Goal: Information Seeking & Learning: Learn about a topic

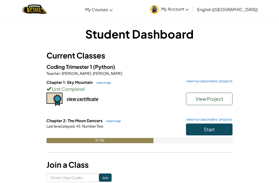
click at [220, 131] on button "Start" at bounding box center [209, 129] width 46 height 12
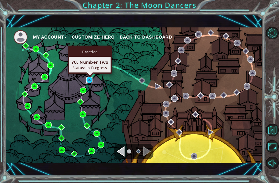
click at [91, 76] on img at bounding box center [89, 79] width 6 height 6
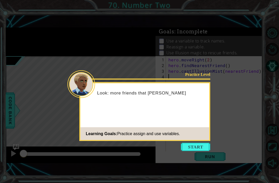
click at [190, 140] on div "Practice Level Look: more friends that nee Learning Goals: Practice assign and …" at bounding box center [144, 111] width 131 height 59
click at [195, 140] on div "Practice Level Look: more friends that need to be rescued! You Learning Goals: …" at bounding box center [144, 111] width 131 height 59
click at [193, 145] on button "Start" at bounding box center [195, 147] width 29 height 8
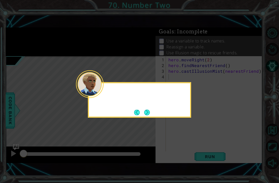
click at [192, 144] on icon at bounding box center [139, 91] width 279 height 183
click at [156, 115] on div "Get close to your" at bounding box center [139, 99] width 103 height 35
click at [150, 110] on button "Next" at bounding box center [147, 112] width 7 height 7
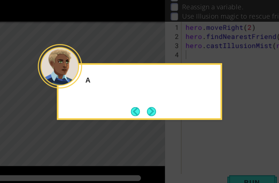
click at [143, 108] on button "Next" at bounding box center [147, 112] width 8 height 8
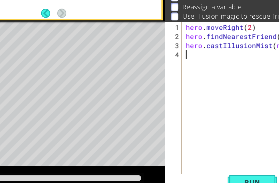
click at [99, 68] on div "Level Map" at bounding box center [125, 132] width 239 height 152
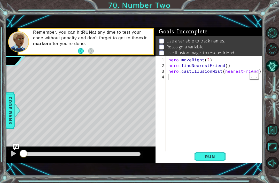
click at [207, 157] on span "Run" at bounding box center [210, 156] width 20 height 5
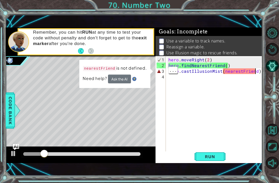
click at [257, 68] on div "hero . moveRight ( 2 ) hero . findNearestFriend ( ) hero . castIllusionMist ( n…" at bounding box center [215, 111] width 96 height 108
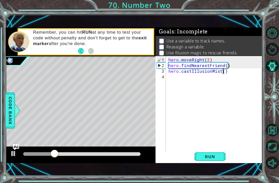
click at [212, 167] on div "1 ההההההההההההההההההההההההההההההההההההההההההההההההההההההההההההההההההההההההההההה…" at bounding box center [134, 95] width 257 height 161
click at [220, 155] on span "Run" at bounding box center [210, 156] width 20 height 5
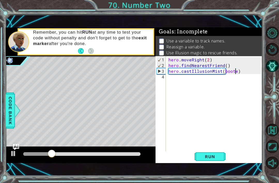
scroll to position [0, 4]
click at [218, 161] on button "Run" at bounding box center [210, 156] width 31 height 11
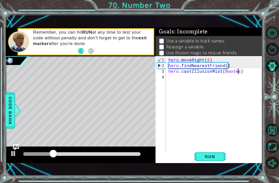
click at [219, 158] on span "Run" at bounding box center [210, 156] width 20 height 5
type textarea "hero.castIllusionMist()"
click at [8, 103] on span "Code Bank" at bounding box center [10, 111] width 8 height 32
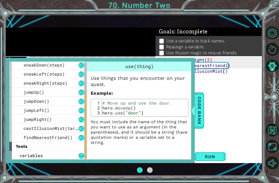
scroll to position [74, 0]
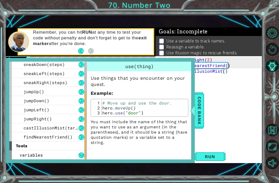
click at [32, 139] on span "findNearestFriend()" at bounding box center [48, 136] width 49 height 5
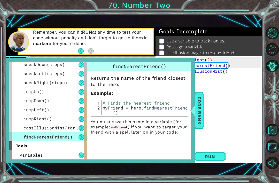
click at [85, 139] on div at bounding box center [85, 125] width 2 height 68
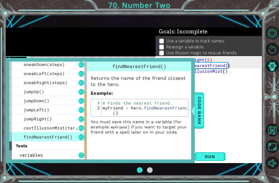
scroll to position [17, 0]
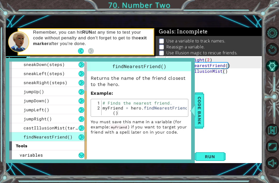
click at [20, 129] on div "castIllusionMist(target)" at bounding box center [47, 127] width 77 height 9
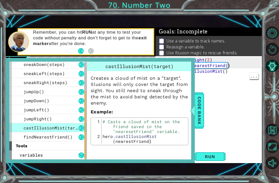
click at [226, 79] on div "hero . moveRight ( 2 ) hero . findNearestFriend ( ) hero . castIllusionMist ( )" at bounding box center [215, 111] width 96 height 108
click at [202, 114] on span "Code Bank" at bounding box center [199, 111] width 8 height 32
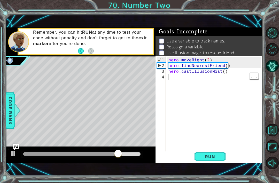
click at [223, 75] on div "hero . moveRight ( 2 ) hero . findNearestFriend ( ) hero . castIllusionMist ( )" at bounding box center [215, 111] width 96 height 108
click at [224, 73] on div "hero . moveRight ( 2 ) hero . findNearestFriend ( ) hero . castIllusionMist ( )" at bounding box center [215, 111] width 96 height 108
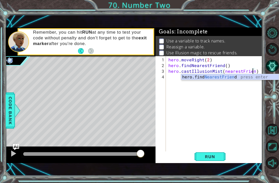
scroll to position [0, 5]
click at [212, 161] on button "Run" at bounding box center [210, 156] width 31 height 11
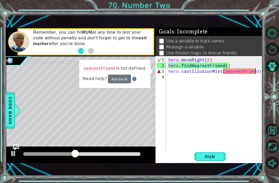
click at [120, 80] on button "Ask the AI" at bounding box center [119, 78] width 23 height 9
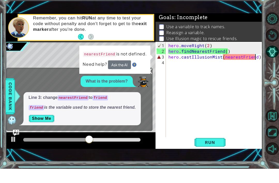
click at [38, 128] on button "Show Me" at bounding box center [42, 132] width 26 height 8
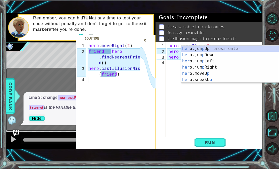
scroll to position [0, 4]
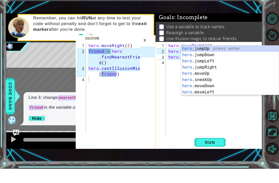
click at [218, 154] on span "Run" at bounding box center [210, 156] width 20 height 5
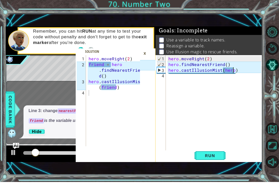
click at [145, 56] on div "×" at bounding box center [145, 54] width 8 height 9
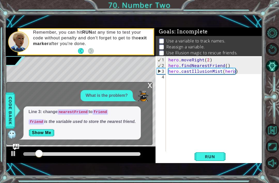
click at [146, 87] on div "x What is the problem? Line 3: change nearestFriend to friend friend is the var…" at bounding box center [79, 113] width 146 height 63
click at [150, 84] on div "x" at bounding box center [150, 84] width 5 height 5
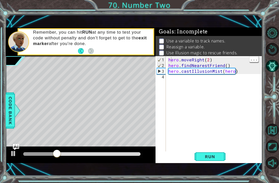
click at [168, 59] on div "hero . moveRight ( 2 ) hero . findNearestFriend ( ) hero . castIllusionMist ( h…" at bounding box center [215, 111] width 96 height 108
type textarea "hero.moveRight(2)"
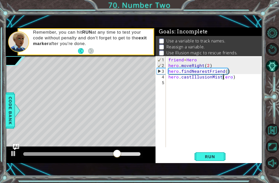
scroll to position [0, 4]
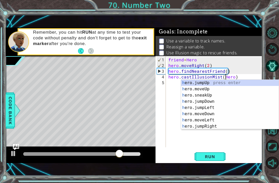
click at [218, 157] on span "Run" at bounding box center [210, 156] width 20 height 5
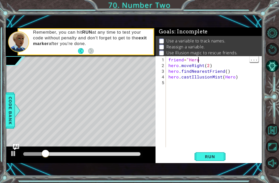
scroll to position [0, 2]
click at [216, 154] on button "Run" at bounding box center [210, 156] width 31 height 11
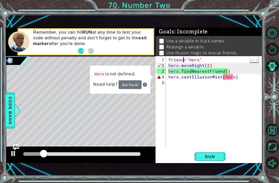
click at [231, 78] on div "friend = "Hero" hero . moveRight ( 2 ) hero . findNearestFriend ( ) hero . cast…" at bounding box center [215, 108] width 96 height 102
click at [235, 76] on div "friend = "Hero" hero . moveRight ( 2 ) hero . findNearestFriend ( ) hero . cast…" at bounding box center [215, 108] width 96 height 102
click at [233, 76] on div "friend = "Hero" hero . moveRight ( 2 ) hero . findNearestFriend ( ) hero . cast…" at bounding box center [215, 108] width 96 height 102
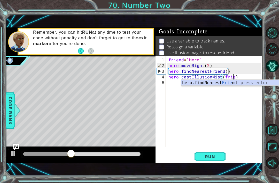
scroll to position [0, 4]
click at [210, 154] on span "Run" at bounding box center [210, 156] width 20 height 5
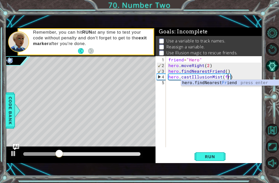
scroll to position [0, 3]
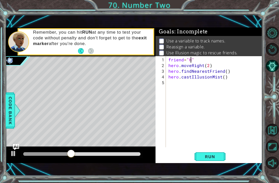
type textarea "friend="""
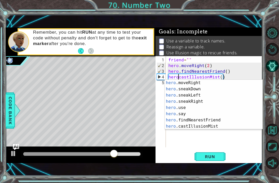
scroll to position [56, 0]
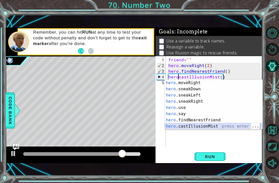
click at [226, 128] on div "hero .moveRight press enter hero .sneakDown press enter hero .sneakLeft press e…" at bounding box center [214, 111] width 98 height 62
type textarea "hero.castIllusionMist(friend)"
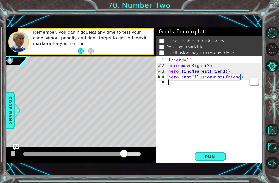
scroll to position [0, 0]
click at [213, 159] on span "Run" at bounding box center [210, 156] width 20 height 5
click at [189, 58] on div "friend = "" hero . moveRight ( 2 ) hero . findNearestFriend ( ) hero . castIllu…" at bounding box center [215, 108] width 96 height 102
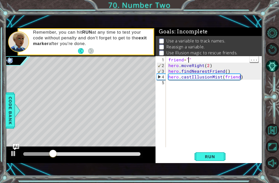
click at [13, 110] on span "Code Bank" at bounding box center [10, 111] width 8 height 32
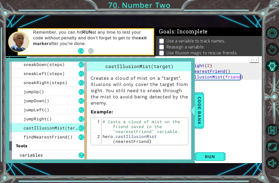
click at [199, 105] on span "Code Bank" at bounding box center [199, 111] width 8 height 32
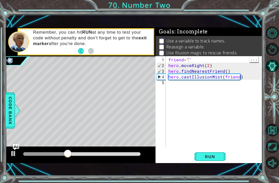
click at [189, 58] on div "friend = "" hero . moveRight ( 2 ) hero . findNearestFriend ( ) hero . castIllu…" at bounding box center [215, 108] width 96 height 102
click at [189, 59] on div "friend = "" hero . moveRight ( 2 ) hero . findNearestFriend ( ) hero . castIllu…" at bounding box center [215, 108] width 96 height 102
click at [213, 162] on button "Run" at bounding box center [210, 156] width 31 height 11
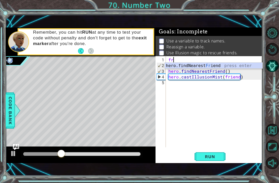
type textarea "f"
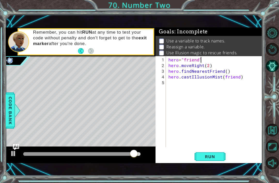
scroll to position [0, 2]
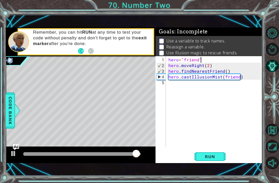
click at [212, 161] on button "Run" at bounding box center [210, 156] width 31 height 11
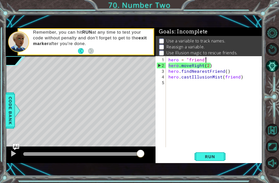
click at [197, 162] on button "Run" at bounding box center [210, 156] width 31 height 11
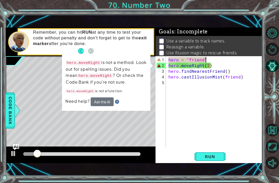
click at [166, 66] on div "1 2 3 4 5" at bounding box center [161, 101] width 9 height 91
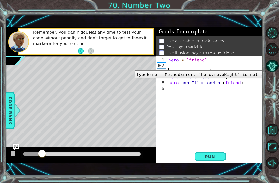
click at [255, 52] on li "Use Illusion magic to rescue friends." at bounding box center [209, 53] width 101 height 6
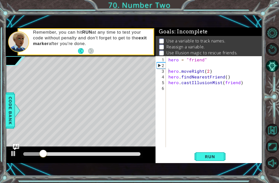
click at [214, 155] on span "Run" at bounding box center [210, 156] width 20 height 5
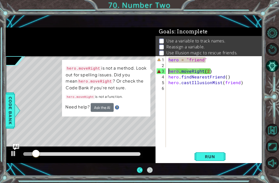
scroll to position [15, 0]
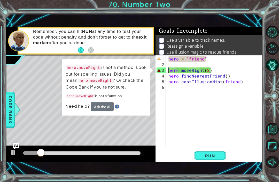
click at [129, 83] on p "hero.moveRight is not a method. Look out for spelling issues. Did you mean hero…" at bounding box center [106, 78] width 81 height 26
click at [101, 107] on button "Ask the AI" at bounding box center [102, 107] width 23 height 9
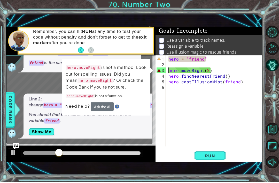
click at [113, 106] on button "Ask the AI" at bounding box center [102, 107] width 23 height 9
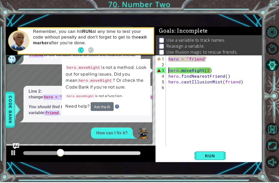
click at [118, 106] on img at bounding box center [117, 107] width 4 height 4
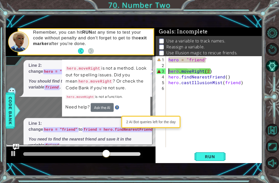
scroll to position [0, 0]
click at [9, 111] on span "Code Bank" at bounding box center [10, 111] width 8 height 32
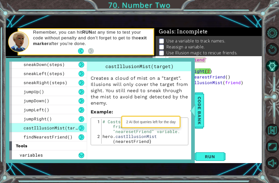
click at [197, 100] on span "Code Bank" at bounding box center [199, 111] width 8 height 32
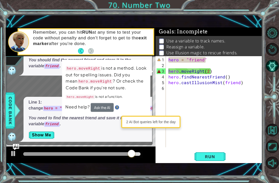
scroll to position [21, 0]
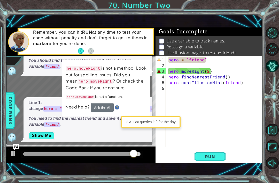
click at [123, 107] on div "Need help? Ask the AI" at bounding box center [106, 107] width 82 height 9
click at [216, 159] on button "Run" at bounding box center [210, 156] width 31 height 11
click at [251, 44] on li "Reassign a variable." at bounding box center [209, 47] width 101 height 6
click at [103, 104] on button "Ask the AI" at bounding box center [102, 107] width 23 height 9
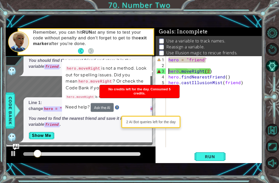
click at [136, 70] on p "hero.moveRight is not a method. Look out for spelling issues. Did you mean hero…" at bounding box center [106, 78] width 81 height 26
click at [146, 96] on div "No credits left for the day. Consumed 5 credits." at bounding box center [140, 91] width 80 height 13
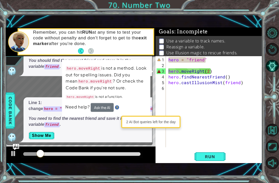
click at [118, 105] on img at bounding box center [117, 107] width 4 height 4
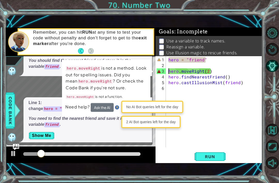
click at [116, 107] on img at bounding box center [117, 107] width 4 height 4
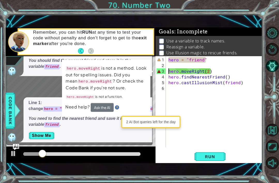
click at [116, 99] on td "hero.moveRight is not a method. Look out for spelling issues. Did you mean hero…" at bounding box center [106, 84] width 82 height 38
click at [116, 105] on img at bounding box center [117, 107] width 4 height 4
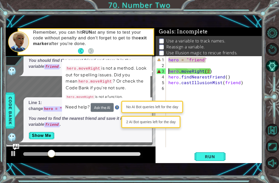
click at [69, 73] on p "hero.moveRight is not a method. Look out for spelling issues. Did you mean hero…" at bounding box center [106, 78] width 81 height 26
click at [143, 67] on p "hero.moveRight is not a method. Look out for spelling issues. Did you mean hero…" at bounding box center [106, 78] width 81 height 26
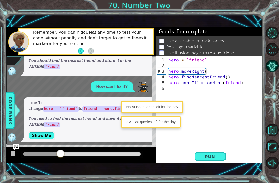
type textarea "hero.moveRigh"
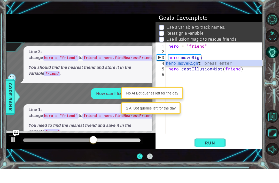
scroll to position [0, 0]
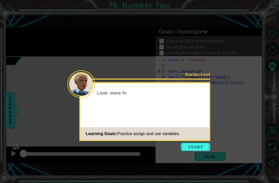
click at [197, 143] on button "Start" at bounding box center [195, 147] width 29 height 8
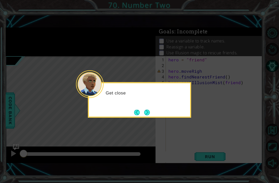
click at [200, 144] on icon at bounding box center [139, 91] width 279 height 183
click at [150, 109] on button "Next" at bounding box center [147, 112] width 6 height 6
click at [149, 111] on button "Next" at bounding box center [147, 112] width 6 height 6
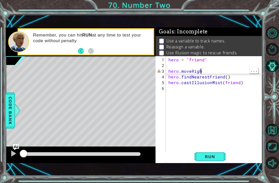
scroll to position [0, 2]
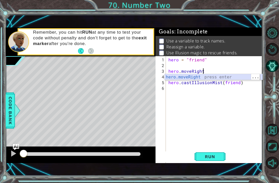
click at [201, 75] on div "hero.moveRight press enter" at bounding box center [214, 83] width 98 height 19
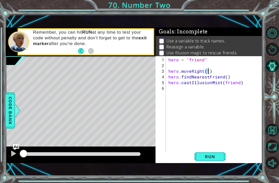
click at [212, 158] on span "Run" at bounding box center [210, 156] width 20 height 5
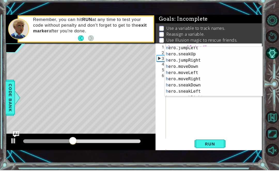
scroll to position [21, 0]
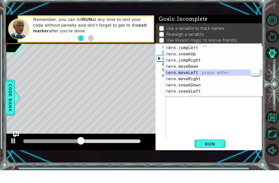
click at [200, 77] on div "h ero.jumpLeft press enter h ero.sneakUp press enter h ero.jumpRight press ente…" at bounding box center [214, 88] width 98 height 62
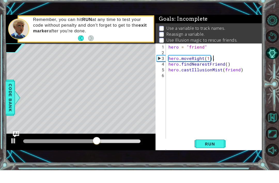
type textarea "hero.moveRight(1)"
click at [210, 154] on span "Run" at bounding box center [210, 156] width 20 height 5
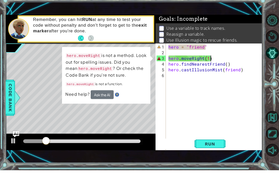
click at [94, 103] on button "Ask the AI" at bounding box center [102, 107] width 23 height 9
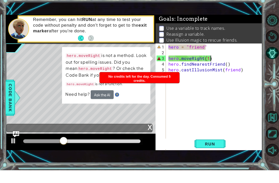
click at [271, 44] on button "Restart Level" at bounding box center [272, 49] width 13 height 13
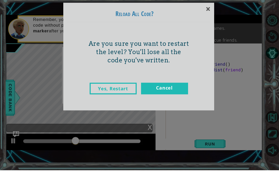
click at [107, 99] on div "Yes, Restart Cancel" at bounding box center [138, 106] width 143 height 33
click at [119, 97] on div "Yes, Restart Cancel" at bounding box center [138, 106] width 143 height 33
click at [113, 100] on div "Yes, Restart Cancel" at bounding box center [138, 106] width 143 height 33
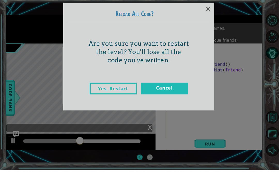
click at [119, 101] on div "Yes, Restart Cancel" at bounding box center [138, 106] width 143 height 33
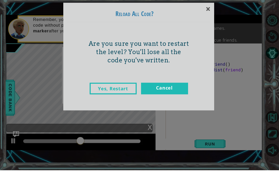
click at [119, 100] on div "Yes, Restart Cancel" at bounding box center [138, 106] width 143 height 33
click at [121, 105] on div "Yes, Restart Cancel" at bounding box center [138, 106] width 143 height 33
click at [130, 99] on div "Yes, Restart Cancel" at bounding box center [138, 106] width 143 height 33
click at [128, 104] on div "Yes, Restart Cancel" at bounding box center [138, 106] width 143 height 33
click at [106, 105] on div "Yes, Restart Cancel" at bounding box center [138, 106] width 143 height 33
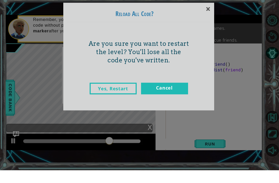
click at [103, 99] on div "Yes, Restart Cancel" at bounding box center [138, 106] width 143 height 33
click at [100, 97] on div "Yes, Restart Cancel" at bounding box center [138, 106] width 143 height 33
click at [107, 103] on div "Yes, Restart Cancel" at bounding box center [138, 106] width 143 height 33
click at [99, 101] on div "Yes, Restart Cancel" at bounding box center [138, 106] width 143 height 33
click at [101, 101] on div "Yes, Restart Cancel" at bounding box center [138, 106] width 143 height 33
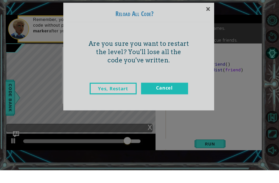
click at [102, 100] on div "Yes, Restart Cancel" at bounding box center [138, 106] width 143 height 33
click at [167, 105] on div "Yes, Restart Cancel" at bounding box center [138, 106] width 143 height 33
click at [173, 104] on div "Yes, Restart Cancel" at bounding box center [138, 106] width 143 height 33
click at [180, 95] on link "Cancel" at bounding box center [164, 101] width 47 height 12
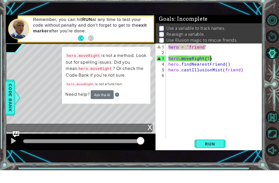
click at [267, 43] on button "Restart Level" at bounding box center [272, 49] width 13 height 13
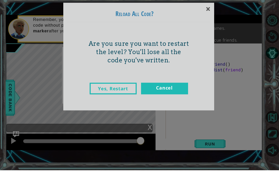
click at [98, 95] on link "Yes, Restart" at bounding box center [113, 101] width 47 height 12
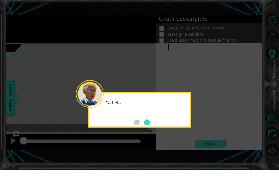
scroll to position [0, 0]
click at [150, 132] on button "Next" at bounding box center [147, 135] width 6 height 6
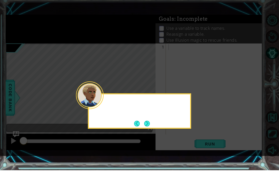
click at [148, 133] on button "Next" at bounding box center [147, 136] width 6 height 6
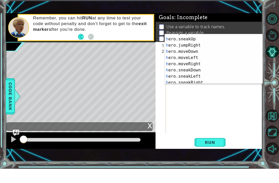
scroll to position [23, 0]
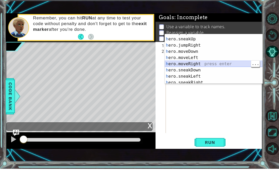
click at [205, 61] on div "h ero.jumpLeft press enter h ero.sneakUp press enter h ero.jumpRight press ente…" at bounding box center [214, 75] width 98 height 62
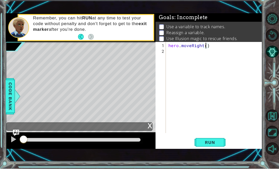
scroll to position [0, 2]
type textarea "hero.moveRight(2)"
click at [225, 151] on button "Run" at bounding box center [210, 156] width 31 height 11
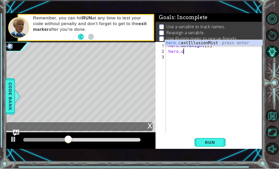
scroll to position [0, 1]
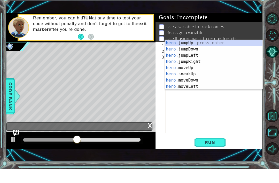
type textarea "hero.f"
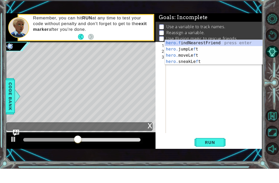
scroll to position [0, 1]
click at [226, 54] on div "hero.f indNearestFriend press enter hero. jumpLe f t press enter hero. moveLe f…" at bounding box center [214, 72] width 98 height 37
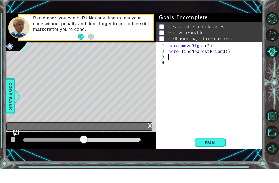
scroll to position [0, 0]
click at [216, 154] on span "Run" at bounding box center [210, 156] width 20 height 5
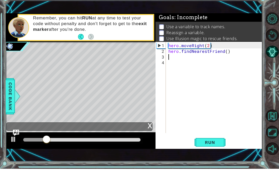
click at [8, 95] on span "Code Bank" at bounding box center [10, 111] width 8 height 32
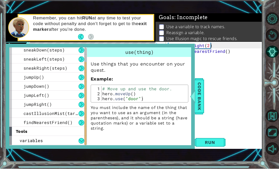
scroll to position [74, 0]
click at [199, 111] on span "Code Bank" at bounding box center [199, 111] width 8 height 32
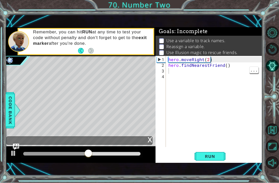
click at [171, 72] on div "hero . moveRight ( 2 ) hero . findNearestFriend ( )" at bounding box center [215, 108] width 96 height 102
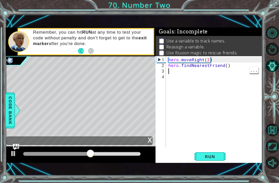
click at [169, 71] on div "hero . moveRight ( 2 ) hero . findNearestFriend ( )" at bounding box center [215, 108] width 96 height 102
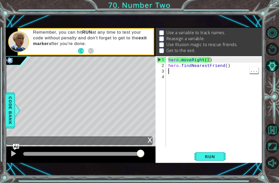
scroll to position [8, 0]
click at [9, 104] on span "Code Bank" at bounding box center [10, 111] width 8 height 32
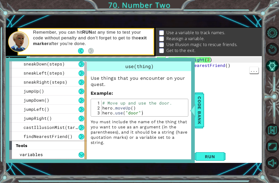
click at [37, 130] on div "castIllusionMist(target)" at bounding box center [47, 127] width 77 height 9
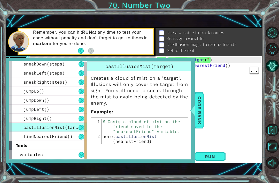
click at [27, 140] on div "findNearestFriend()" at bounding box center [47, 136] width 77 height 9
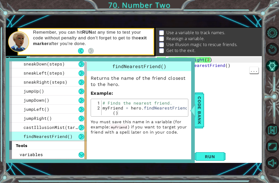
click at [22, 128] on div "castIllusionMist(target)" at bounding box center [47, 127] width 77 height 9
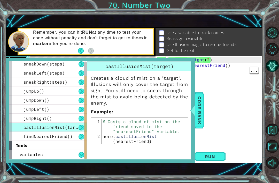
click at [198, 112] on span "Code Bank" at bounding box center [199, 111] width 8 height 32
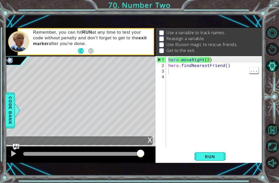
click at [167, 73] on div "hero . moveRight ( 2 ) hero . findNearestFriend ( )" at bounding box center [214, 101] width 94 height 91
click at [170, 72] on div "hero . moveRight ( 2 ) hero . findNearestFriend ( )" at bounding box center [215, 108] width 96 height 102
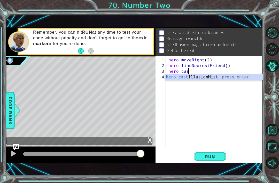
scroll to position [0, 1]
click at [224, 74] on div "hero.cast IllusionMist press enter" at bounding box center [214, 83] width 98 height 19
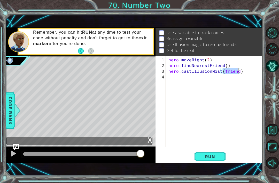
click at [208, 158] on span "Run" at bounding box center [210, 156] width 20 height 5
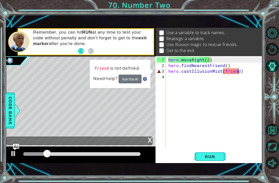
type textarea "hero.moveRight(2)"
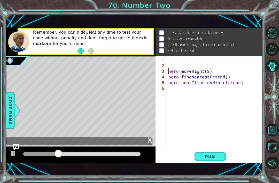
click at [169, 59] on div "hero . moveRight ( 2 ) hero . findNearestFriend ( ) hero . castIllusionMist ( f…" at bounding box center [215, 108] width 96 height 102
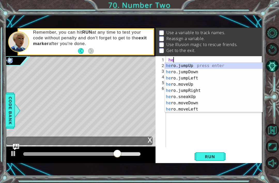
scroll to position [0, 0]
type textarea "h"
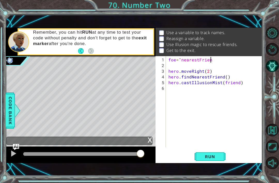
scroll to position [0, 3]
click at [223, 161] on button "Run" at bounding box center [210, 156] width 31 height 11
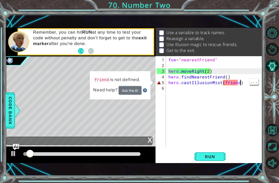
click at [240, 83] on div "foe = "nearestFriend" hero . moveRight ( 2 ) hero . findNearestFriend ( ) hero …" at bounding box center [215, 108] width 96 height 102
click at [238, 82] on div "foe = "nearestFriend" hero . moveRight ( 2 ) hero . findNearestFriend ( ) hero …" at bounding box center [215, 108] width 96 height 102
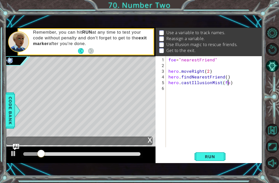
scroll to position [0, 4]
click at [208, 154] on span "Run" at bounding box center [210, 156] width 20 height 5
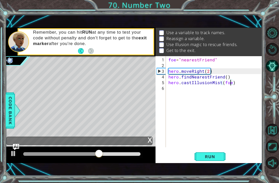
click at [215, 159] on button "Run" at bounding box center [210, 156] width 31 height 11
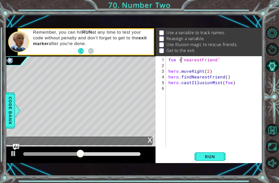
type textarea "foe = "nearestFriend""
click at [217, 155] on span "Run" at bounding box center [210, 156] width 20 height 5
type textarea "skibidi = "nearestFriend""
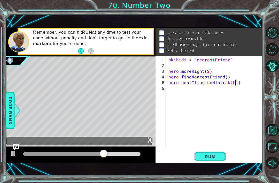
scroll to position [0, 4]
type textarea "hero.castIllusionMist(skibidi)"
click at [214, 157] on span "Run" at bounding box center [210, 156] width 20 height 5
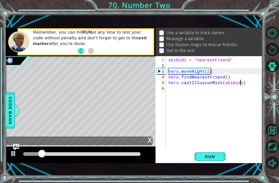
click at [274, 56] on button "Restart Level" at bounding box center [272, 49] width 13 height 13
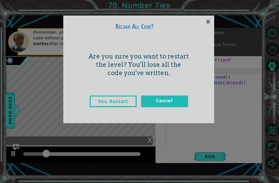
click at [125, 105] on link "Yes, Restart" at bounding box center [113, 101] width 47 height 12
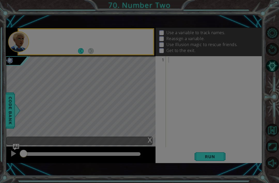
click at [126, 100] on div at bounding box center [139, 91] width 279 height 183
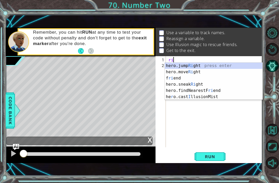
scroll to position [0, 0]
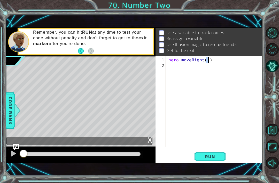
type textarea "hero.moveRight(2)"
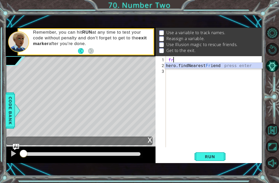
type textarea "f"
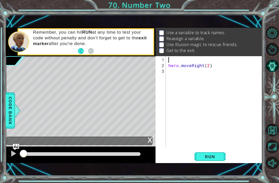
type textarea "hero.moveRight(2)"
type textarea "h"
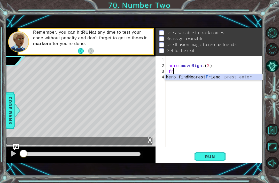
type textarea "fri"
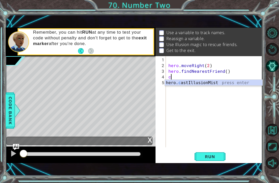
type textarea "hero.castIllusionMist(friend)"
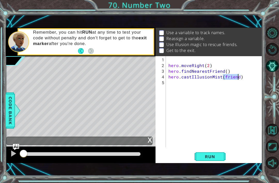
click at [213, 156] on span "Run" at bounding box center [210, 156] width 20 height 5
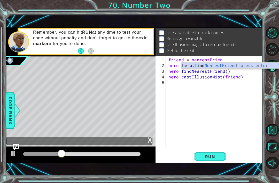
scroll to position [0, 3]
click at [220, 159] on button "Run" at bounding box center [210, 156] width 31 height 11
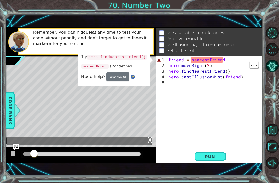
scroll to position [0, 2]
click at [226, 61] on div "friend = nearestFriend hero . moveRight ( 2 ) hero . findNearestFriend ( ) hero…" at bounding box center [215, 108] width 96 height 102
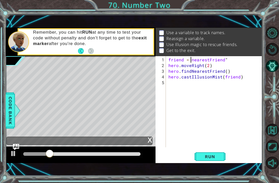
scroll to position [0, 2]
click at [202, 155] on span "Run" at bounding box center [210, 156] width 20 height 5
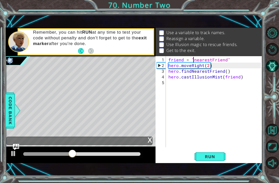
click at [78, 53] on button "Back" at bounding box center [83, 51] width 10 height 6
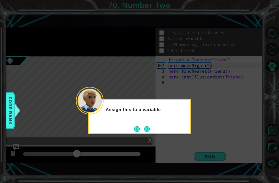
click at [134, 126] on button "Back" at bounding box center [139, 129] width 10 height 6
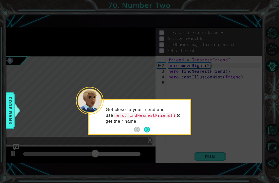
click at [150, 127] on button "Next" at bounding box center [147, 130] width 6 height 6
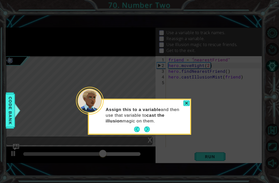
click at [150, 126] on button "Next" at bounding box center [147, 129] width 6 height 6
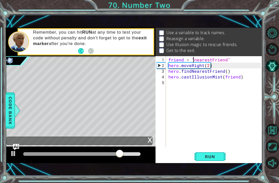
click at [275, 67] on button "AI Hint" at bounding box center [272, 65] width 13 height 13
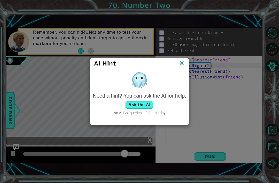
click at [140, 103] on button "Ask the AI" at bounding box center [139, 104] width 29 height 8
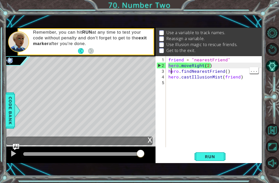
click at [168, 71] on div "friend = "nearestFriend" hero . moveRight ( 2 ) hero . findNearestFriend ( ) he…" at bounding box center [215, 108] width 96 height 102
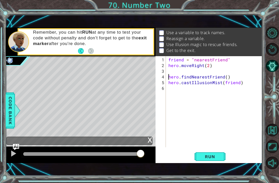
click at [170, 67] on div "friend = "nearestFriend" hero . moveRight ( 2 ) hero . findNearestFriend ( ) he…" at bounding box center [215, 108] width 96 height 102
type textarea "hero.moveRight(2)"
click at [167, 69] on div "friend = "nearestFriend" hero . moveRight ( 2 ) hero . findNearestFriend ( ) he…" at bounding box center [214, 101] width 94 height 91
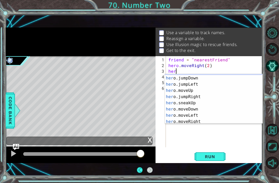
scroll to position [5, 0]
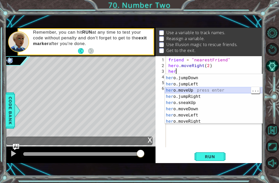
click at [200, 90] on div "her o.jumpUp press enter her o.jumpDown press enter her o.jumpLeft press enter …" at bounding box center [214, 99] width 98 height 62
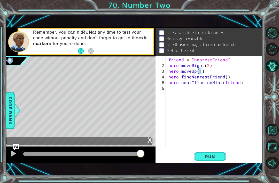
click at [220, 159] on span "Run" at bounding box center [210, 156] width 20 height 5
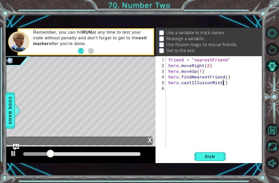
click at [214, 155] on span "Run" at bounding box center [210, 156] width 20 height 5
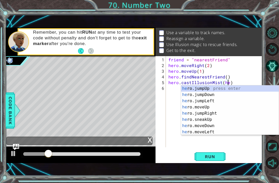
scroll to position [0, 4]
type textarea "hero.castIllusionMist(hero)"
click at [211, 160] on button "Run" at bounding box center [210, 156] width 31 height 11
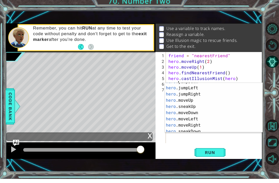
scroll to position [10, 0]
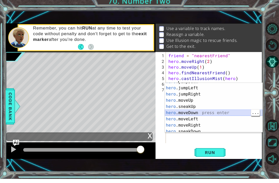
click at [203, 112] on div "hero .jumpDown press enter hero .jumpLeft press enter hero .jumpRight press ent…" at bounding box center [214, 114] width 98 height 62
type textarea "hero.moveDown(1)"
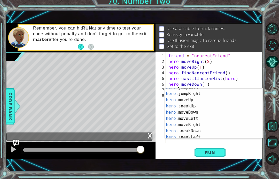
scroll to position [16, 0]
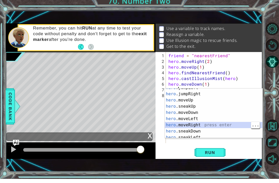
click at [205, 124] on div "hero .jumpLeft press enter hero .jumpRight press enter hero .moveUp press enter…" at bounding box center [214, 120] width 98 height 62
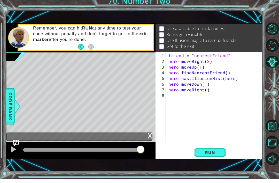
type textarea "hero.moveRight(2)"
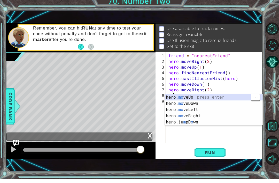
click at [210, 98] on div "hero. mo veUp press enter hero. mo veDown press enter hero. mo veLeft press ent…" at bounding box center [214, 119] width 98 height 43
type textarea "hero.moveUp(1)"
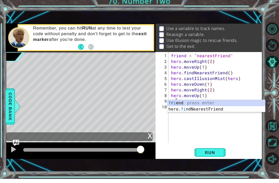
type textarea "fin"
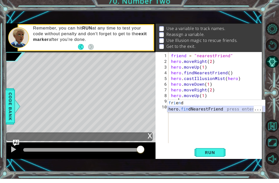
click at [220, 110] on div "f r i e n d press enter hero. fin dNearestFriend press enter" at bounding box center [216, 116] width 98 height 25
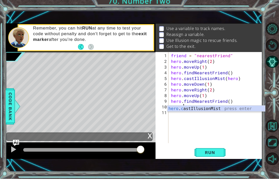
scroll to position [0, 1]
click at [241, 110] on div "hero . ca stIllusionMist press enter" at bounding box center [216, 119] width 98 height 19
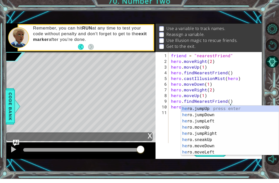
scroll to position [0, 4]
type textarea "hero.castIllusionMist(hero)"
click at [252, 164] on div "1 ההההההההההההההההההההההההההההההההההההההההההההההההההההההההההההההההההההההההההההה…" at bounding box center [134, 95] width 257 height 161
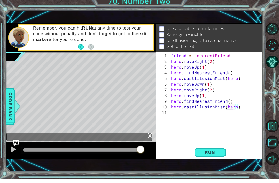
click at [224, 157] on button "Run" at bounding box center [210, 156] width 31 height 11
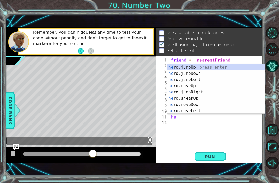
scroll to position [0, 0]
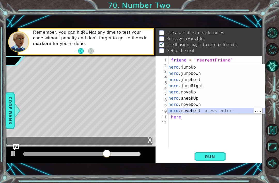
click at [204, 103] on div "hero .jumpUp press enter hero .jumpDown press enter hero .jumpLeft press enter …" at bounding box center [216, 95] width 98 height 62
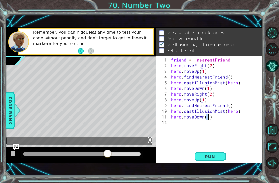
type textarea "hero.findNearestFriend()"
click at [174, 124] on div "friend = "nearestFriend" hero . moveRight ( 2 ) hero . moveUp ( 1 ) hero . find…" at bounding box center [217, 108] width 94 height 102
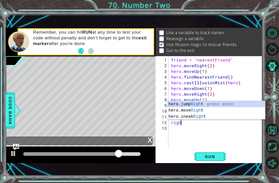
scroll to position [0, 1]
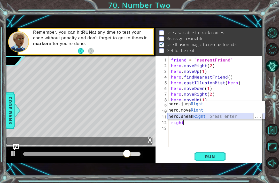
click at [216, 115] on div "hero.jump Right press enter hero.move Right press enter hero.sneak Right press …" at bounding box center [216, 116] width 98 height 31
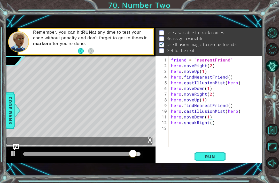
scroll to position [0, 3]
click at [208, 157] on span "Run" at bounding box center [210, 156] width 20 height 5
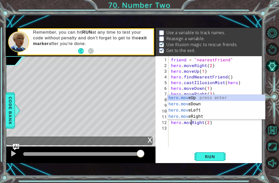
scroll to position [0, 2]
type textarea "hero.moveRight(2)"
click at [214, 151] on button "Run" at bounding box center [210, 156] width 31 height 11
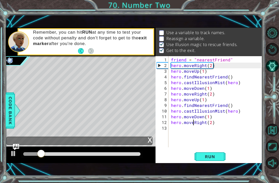
scroll to position [16, 0]
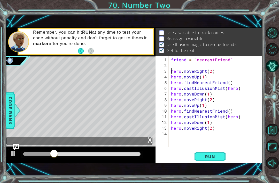
click at [12, 118] on span "Code Bank" at bounding box center [10, 111] width 8 height 32
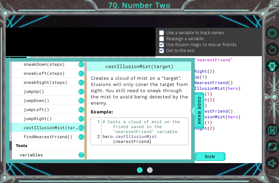
scroll to position [17, 0]
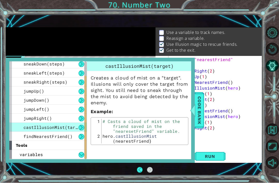
click at [21, 153] on span "variables" at bounding box center [31, 154] width 23 height 5
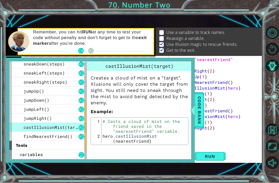
click at [21, 150] on div "variables" at bounding box center [47, 154] width 77 height 9
click at [80, 154] on button at bounding box center [82, 155] width 6 height 6
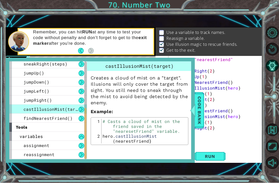
scroll to position [92, 0]
click at [24, 144] on span "assignment" at bounding box center [37, 145] width 26 height 5
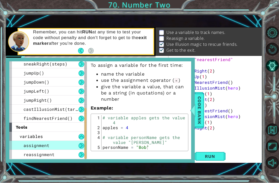
scroll to position [13, 0]
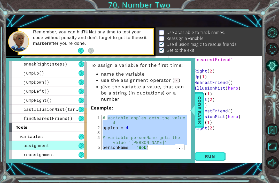
type textarea "# variable personName gets the value "Bob" personName = "Bob""
click at [178, 97] on li "give the variable a value, that can be a string (in quotations) or a number" at bounding box center [144, 93] width 87 height 19
click at [72, 152] on div "reassignment" at bounding box center [47, 154] width 77 height 9
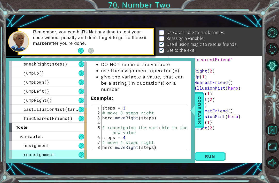
scroll to position [22, 0]
click at [17, 152] on div "reassignment" at bounding box center [47, 154] width 77 height 9
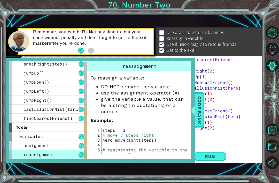
click at [198, 115] on span "Code Bank" at bounding box center [199, 111] width 8 height 32
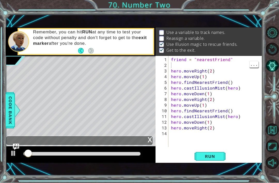
click at [172, 67] on div "friend = "nearestFriend" hero . moveRight ( 2 ) hero . moveUp ( 1 ) hero . find…" at bounding box center [217, 108] width 94 height 102
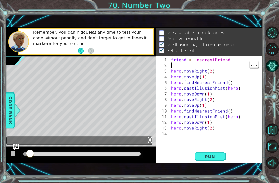
click at [175, 64] on div "friend = "nearestFriend" hero . moveRight ( 2 ) hero . moveUp ( 1 ) hero . find…" at bounding box center [217, 108] width 94 height 102
click at [171, 67] on div "friend = "nearestFriend" hero . moveRight ( 2 ) hero . moveUp ( 1 ) hero . find…" at bounding box center [217, 108] width 94 height 102
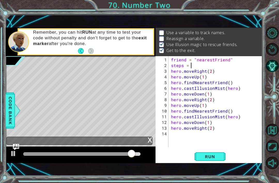
scroll to position [0, 1]
click at [211, 97] on div "friend = "nearestFriend" steps = 2 hero . moveRight ( 2 ) hero . moveUp ( 1 ) h…" at bounding box center [217, 108] width 94 height 102
click at [212, 125] on div "friend = "nearestFriend" steps = 2 hero . moveRight ( steps ) hero . moveUp ( 1…" at bounding box center [217, 108] width 94 height 102
click at [211, 126] on div "friend = "nearestFriend" steps = 2 hero . moveRight ( steps ) hero . moveUp ( 1…" at bounding box center [217, 108] width 94 height 102
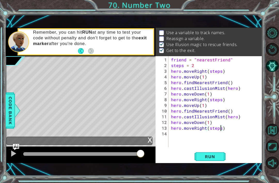
type textarea "hero.moveRight(steps)"
click at [215, 154] on button "Run" at bounding box center [210, 156] width 31 height 11
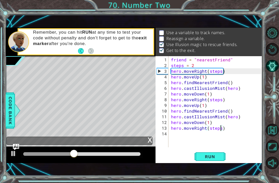
click at [274, 72] on button "AI Hint" at bounding box center [272, 65] width 13 height 13
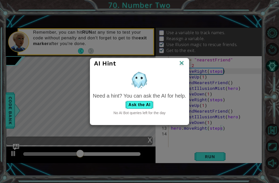
click at [181, 65] on img at bounding box center [181, 63] width 7 height 8
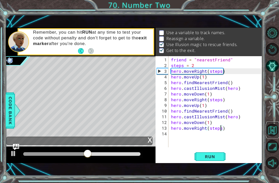
click at [278, 136] on button "Back to Map" at bounding box center [272, 129] width 13 height 13
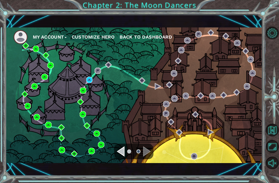
click at [84, 92] on img at bounding box center [83, 90] width 6 height 6
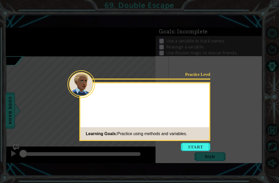
click at [201, 88] on icon at bounding box center [139, 91] width 279 height 183
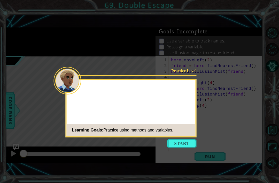
scroll to position [17, 0]
click at [181, 120] on div "Practice Level You need to use the Learning Goals: Practice using methods and v…" at bounding box center [131, 108] width 131 height 59
click at [180, 139] on button "Start" at bounding box center [181, 143] width 29 height 8
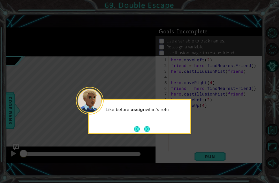
click at [145, 126] on button "Next" at bounding box center [147, 129] width 6 height 6
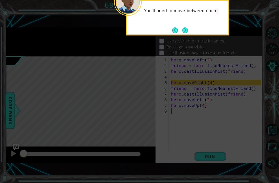
click at [185, 27] on button "Next" at bounding box center [185, 30] width 6 height 6
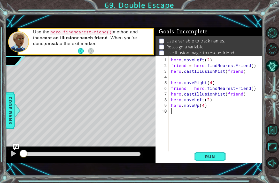
click at [199, 161] on button "Run" at bounding box center [210, 156] width 31 height 11
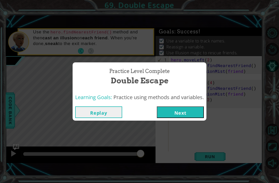
click at [195, 115] on button "Next" at bounding box center [180, 112] width 47 height 12
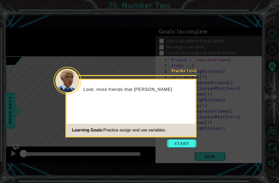
click at [212, 92] on icon at bounding box center [139, 91] width 279 height 183
click at [186, 139] on button "Start" at bounding box center [181, 143] width 29 height 8
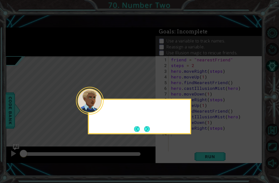
click at [187, 127] on icon at bounding box center [139, 91] width 279 height 183
click at [150, 126] on button "Next" at bounding box center [147, 129] width 6 height 6
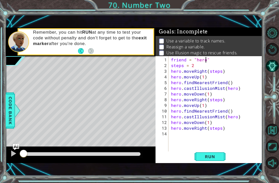
scroll to position [0, 2]
type textarea "hero.findNearestFriend(friend)"
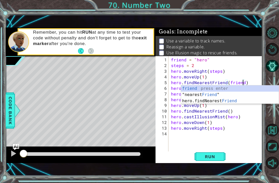
scroll to position [0, 0]
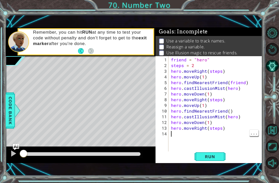
click at [235, 116] on div "friend = "hero" steps = 2 hero . moveRight ( steps ) hero . moveUp ( 1 ) hero .…" at bounding box center [217, 111] width 94 height 108
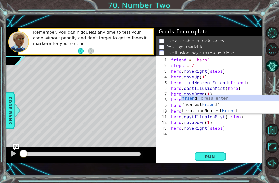
scroll to position [0, 4]
click at [211, 158] on span "Run" at bounding box center [210, 156] width 20 height 5
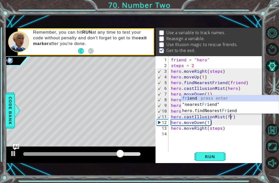
scroll to position [0, 3]
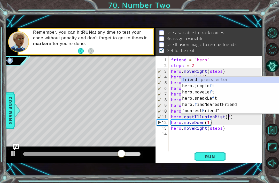
type textarea "hero.castIllusionMist()"
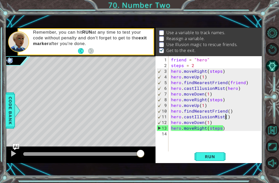
click at [272, 69] on button "AI Hint" at bounding box center [272, 65] width 13 height 13
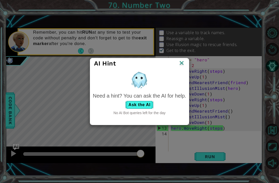
click at [142, 104] on button "Ask the AI" at bounding box center [139, 104] width 29 height 8
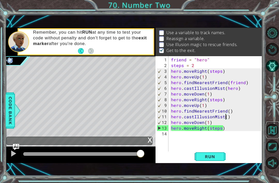
click at [270, 136] on button "Back to Map" at bounding box center [272, 129] width 13 height 13
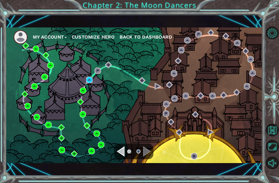
click at [90, 82] on img at bounding box center [89, 79] width 6 height 6
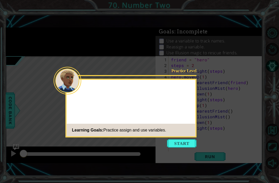
click at [209, 87] on icon at bounding box center [139, 91] width 279 height 183
click at [185, 139] on button "Start" at bounding box center [181, 143] width 29 height 8
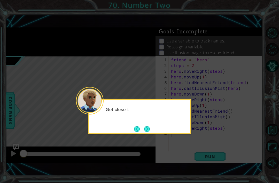
click at [150, 126] on button "Next" at bounding box center [147, 129] width 6 height 6
click at [150, 108] on div at bounding box center [139, 116] width 103 height 35
click at [150, 126] on button "Next" at bounding box center [147, 129] width 6 height 6
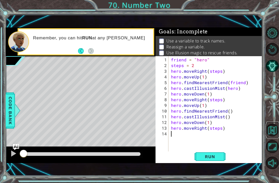
click at [273, 136] on button "Back to Map" at bounding box center [272, 129] width 13 height 13
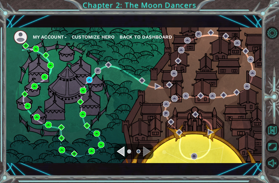
click at [85, 88] on img at bounding box center [83, 90] width 6 height 6
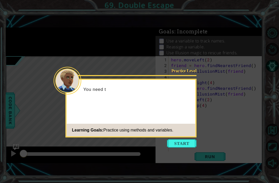
scroll to position [17, 0]
click at [182, 139] on button "Start" at bounding box center [181, 143] width 29 height 8
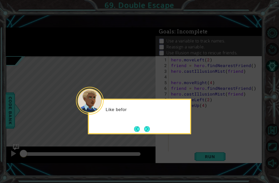
click at [155, 112] on div "Like befor" at bounding box center [139, 116] width 103 height 35
click at [148, 126] on button "Next" at bounding box center [147, 129] width 6 height 6
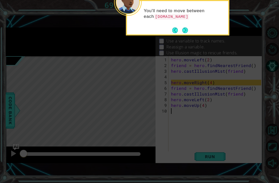
click at [186, 27] on button "Next" at bounding box center [185, 30] width 6 height 6
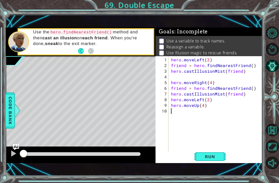
click at [272, 70] on button "AI Hint" at bounding box center [272, 65] width 13 height 13
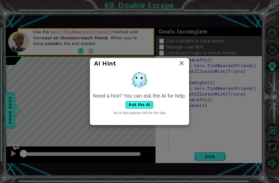
click at [181, 61] on img at bounding box center [181, 63] width 7 height 8
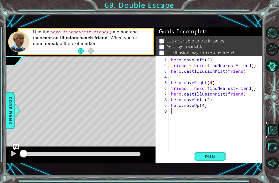
click at [274, 136] on button "Back to Map" at bounding box center [272, 129] width 13 height 13
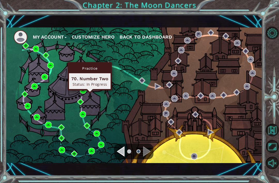
click at [91, 81] on img at bounding box center [89, 79] width 6 height 6
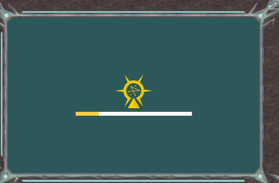
click at [94, 90] on div at bounding box center [134, 94] width 116 height 41
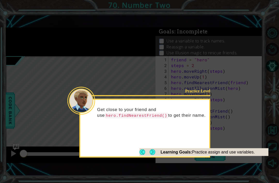
click at [153, 149] on button "Next" at bounding box center [153, 152] width 6 height 6
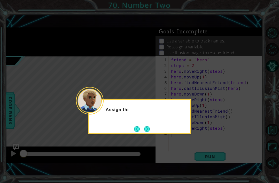
click at [149, 125] on button "Next" at bounding box center [147, 129] width 8 height 8
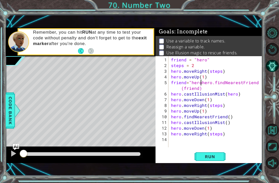
scroll to position [0, 2]
click at [213, 157] on span "Run" at bounding box center [210, 156] width 20 height 5
click at [212, 81] on div "friend = "hero" steps = 2 hero . moveRight ( steps ) hero . moveUp ( 1 ) friend…" at bounding box center [217, 108] width 94 height 102
click at [201, 81] on div "friend = "hero" steps = 2 hero . moveRight ( steps ) hero . moveUp ( 1 ) friend…" at bounding box center [217, 108] width 94 height 102
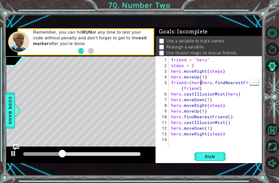
scroll to position [0, 2]
click at [213, 155] on span "Run" at bounding box center [210, 156] width 20 height 5
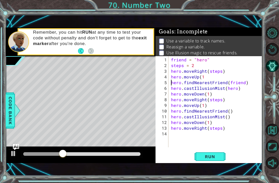
scroll to position [0, 2]
type textarea "hero.moveUp(1)"
click at [273, 136] on button "Back to Map" at bounding box center [272, 129] width 13 height 13
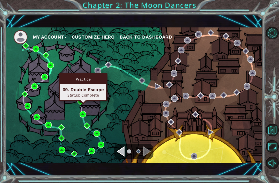
click at [83, 91] on img at bounding box center [83, 90] width 6 height 6
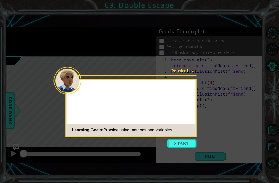
scroll to position [17, 0]
click at [185, 139] on button "Start" at bounding box center [181, 143] width 29 height 8
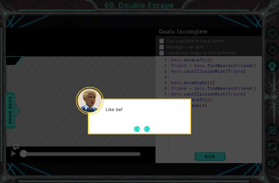
click at [150, 126] on button "Next" at bounding box center [147, 129] width 6 height 6
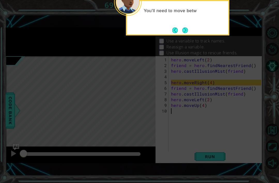
click at [182, 27] on button "Next" at bounding box center [185, 30] width 6 height 6
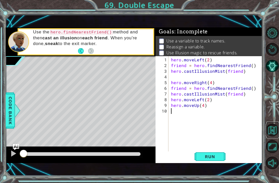
click at [270, 136] on button "Back to Map" at bounding box center [272, 129] width 13 height 13
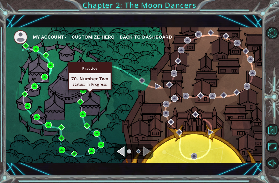
click at [88, 79] on img at bounding box center [89, 79] width 6 height 6
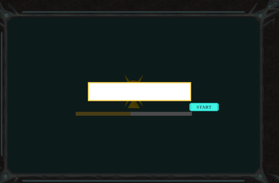
click at [197, 111] on button "Start" at bounding box center [203, 107] width 29 height 8
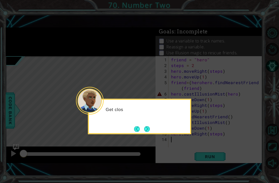
click at [199, 124] on icon at bounding box center [139, 91] width 279 height 183
click at [150, 126] on button "Next" at bounding box center [147, 129] width 6 height 6
click at [149, 126] on button "Next" at bounding box center [147, 129] width 6 height 6
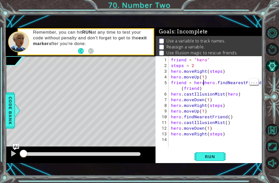
type textarea "friend = hero hero.findNearestFriend(friend)"
click at [220, 158] on button "Run" at bounding box center [210, 156] width 31 height 11
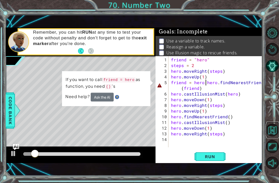
click at [272, 136] on button "Back to Map" at bounding box center [272, 129] width 13 height 13
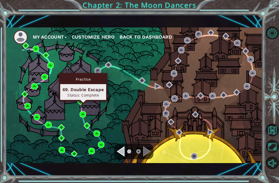
click at [84, 89] on img at bounding box center [83, 90] width 6 height 6
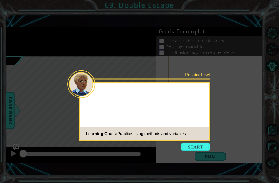
click at [192, 143] on button "Start" at bounding box center [195, 147] width 29 height 8
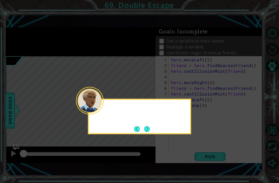
click at [201, 131] on icon at bounding box center [139, 91] width 279 height 183
click at [150, 126] on button "Next" at bounding box center [147, 129] width 6 height 6
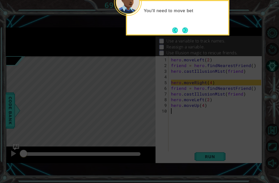
click at [183, 27] on button "Next" at bounding box center [185, 30] width 6 height 6
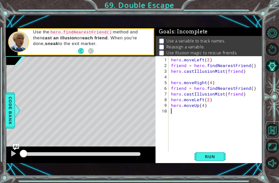
click at [271, 136] on button "Back to Map" at bounding box center [272, 129] width 13 height 13
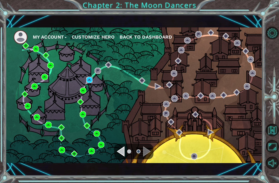
click at [90, 81] on img at bounding box center [89, 79] width 6 height 6
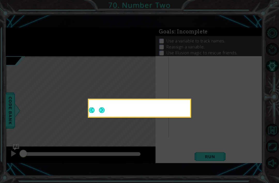
scroll to position [17, 0]
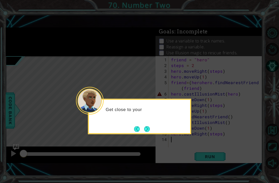
click at [204, 130] on icon at bounding box center [139, 91] width 279 height 183
click at [144, 126] on button "Back" at bounding box center [139, 129] width 10 height 6
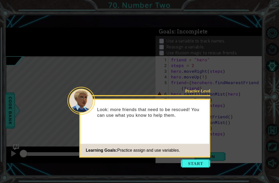
click at [193, 144] on footer "Learning Goals: Practice assign and use variables." at bounding box center [144, 150] width 129 height 13
click at [190, 140] on div "Practice Level Look: more friends that need to be rescued! You can use what you…" at bounding box center [144, 128] width 131 height 59
click at [186, 159] on button "Start" at bounding box center [195, 163] width 29 height 8
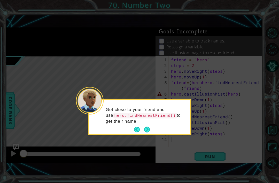
click at [194, 124] on icon at bounding box center [139, 91] width 279 height 183
click at [145, 126] on button "Next" at bounding box center [147, 130] width 8 height 8
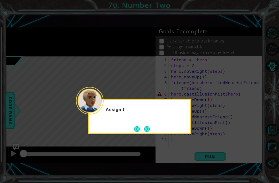
click at [146, 126] on button "Next" at bounding box center [147, 129] width 6 height 6
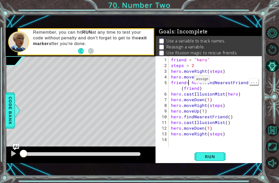
click at [188, 81] on div "friend = "hero" steps = 2 hero . moveRight ( steps ) hero . moveUp ( 1 ) friend…" at bounding box center [217, 108] width 94 height 102
click at [186, 82] on div "friend = "hero" steps = 2 hero . moveRight ( steps ) hero . moveUp ( 1 ) friend…" at bounding box center [217, 108] width 94 height 102
type textarea "friend = hero.findNearestFriend(friend)"
click at [272, 136] on button "Back to Map" at bounding box center [272, 129] width 13 height 13
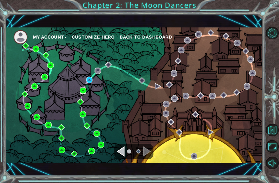
click at [84, 88] on img at bounding box center [83, 90] width 6 height 6
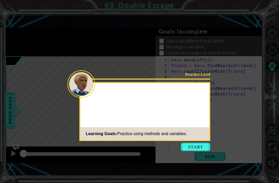
click at [192, 143] on button "Start" at bounding box center [195, 147] width 29 height 8
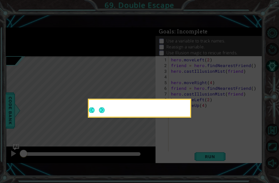
scroll to position [17, 0]
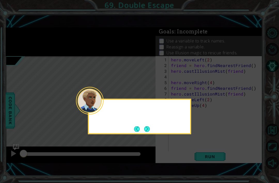
click at [182, 128] on icon at bounding box center [139, 91] width 279 height 183
click at [147, 126] on button "Next" at bounding box center [147, 129] width 6 height 6
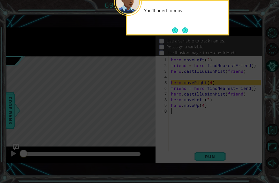
click at [188, 27] on button "Next" at bounding box center [185, 30] width 6 height 6
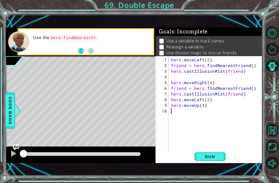
click at [271, 136] on button "Back to Map" at bounding box center [272, 129] width 13 height 13
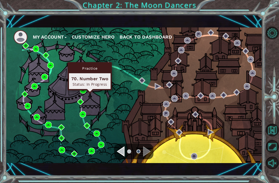
click at [92, 78] on img at bounding box center [89, 79] width 6 height 6
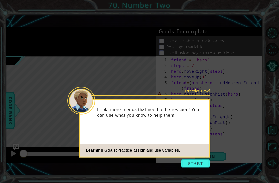
click at [193, 159] on button "Start" at bounding box center [195, 163] width 29 height 8
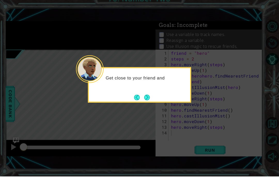
click at [150, 103] on button "Next" at bounding box center [147, 104] width 6 height 6
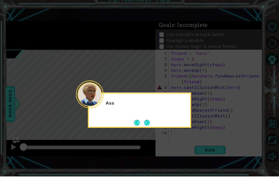
click at [147, 126] on button "Next" at bounding box center [147, 129] width 6 height 6
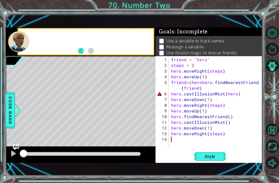
click at [145, 114] on div "Level Map" at bounding box center [125, 132] width 239 height 152
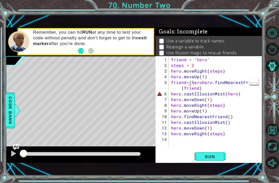
click at [192, 84] on div "friend = "hero" steps = 2 hero . moveRight ( steps ) hero . moveUp ( 1 ) friend…" at bounding box center [217, 108] width 94 height 102
click at [198, 89] on div "friend = "hero" steps = 2 hero . moveRight ( steps ) hero . moveUp ( 1 ) friend…" at bounding box center [217, 108] width 94 height 102
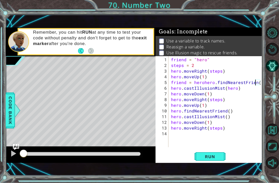
scroll to position [0, 5]
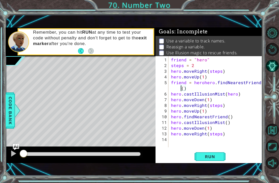
click at [216, 159] on span "Run" at bounding box center [210, 156] width 20 height 5
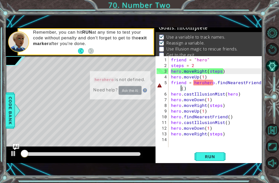
scroll to position [4, 0]
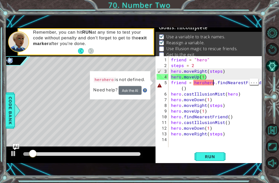
click at [213, 82] on div "friend = "hero" steps = 2 hero . moveRight ( steps ) hero . moveUp ( 1 ) friend…" at bounding box center [217, 108] width 94 height 102
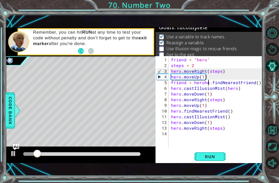
scroll to position [0, 5]
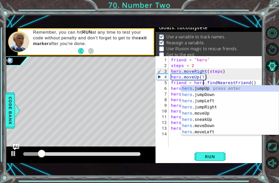
click at [217, 156] on span "Run" at bounding box center [210, 156] width 20 height 5
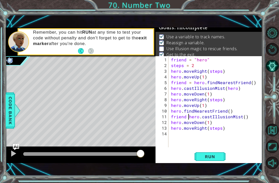
scroll to position [0, 1]
type textarea "friend = hero.castIllusionMist()"
click at [220, 156] on button "Run" at bounding box center [210, 156] width 31 height 11
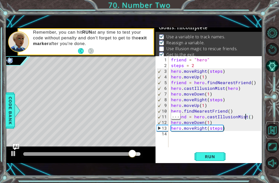
click at [267, 136] on button "Back to Map" at bounding box center [272, 129] width 13 height 13
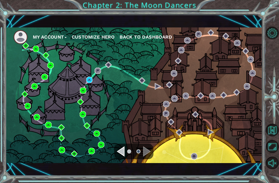
click at [86, 91] on img at bounding box center [83, 90] width 6 height 6
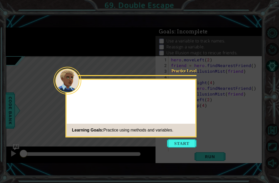
click at [195, 139] on button "Start" at bounding box center [181, 143] width 29 height 8
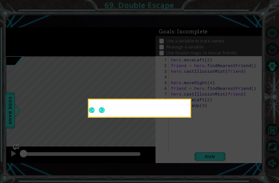
scroll to position [17, 0]
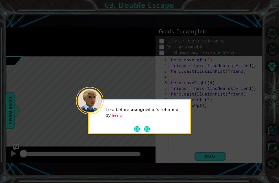
click at [146, 126] on button "Next" at bounding box center [147, 129] width 6 height 6
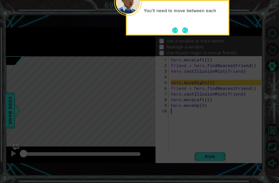
click at [184, 27] on button "Next" at bounding box center [185, 30] width 6 height 6
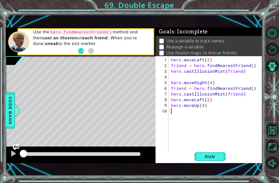
click at [270, 136] on button "Back to Map" at bounding box center [272, 129] width 13 height 13
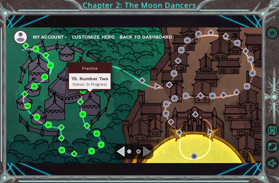
click at [87, 79] on img at bounding box center [89, 79] width 6 height 6
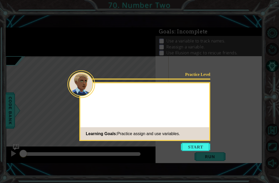
click at [189, 143] on button "Start" at bounding box center [195, 147] width 29 height 8
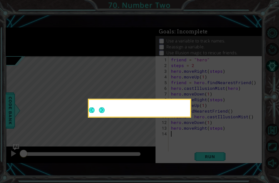
click at [192, 129] on icon at bounding box center [139, 91] width 279 height 183
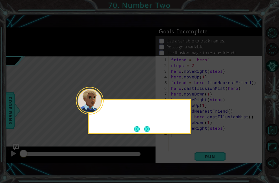
scroll to position [17, 0]
click at [204, 129] on icon at bounding box center [139, 91] width 279 height 183
click at [145, 126] on button "Next" at bounding box center [147, 129] width 6 height 6
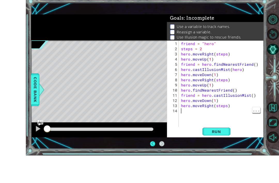
scroll to position [13, 0]
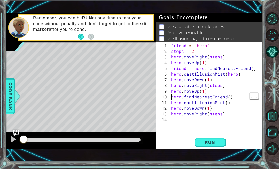
click at [172, 97] on div "friend = "hero" steps = 2 hero . moveRight ( steps ) hero . moveUp ( 1 ) friend…" at bounding box center [217, 111] width 94 height 108
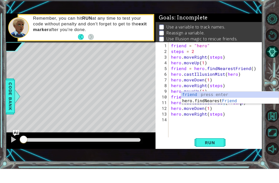
scroll to position [0, 4]
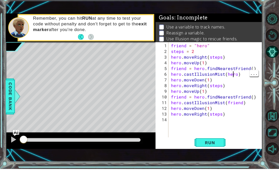
click at [236, 73] on div "friend = "hero" steps = 2 hero . moveRight ( steps ) hero . moveUp ( 1 ) friend…" at bounding box center [217, 111] width 94 height 108
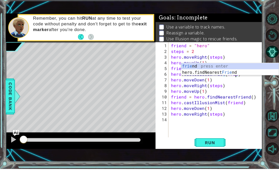
scroll to position [0, 4]
type textarea "hero.castIllusionMist(friend)"
click at [209, 154] on span "Run" at bounding box center [210, 156] width 20 height 5
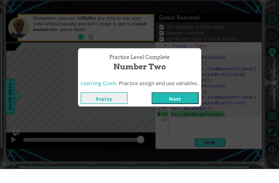
click at [162, 116] on div "Practice Level Complete Number Two Learning Goals: Practice assign and use vari…" at bounding box center [139, 91] width 279 height 183
click at [180, 112] on div "Practice Level Complete Number Two Learning Goals: Practice assign and use vari…" at bounding box center [139, 91] width 279 height 183
click at [184, 110] on div "Practice Level Complete Number Two Learning Goals: Practice assign and use vari…" at bounding box center [139, 91] width 279 height 183
click at [177, 107] on button "Next" at bounding box center [175, 112] width 47 height 12
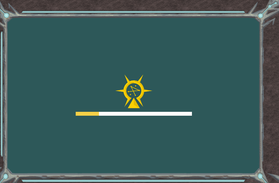
click at [182, 112] on div at bounding box center [134, 114] width 116 height 4
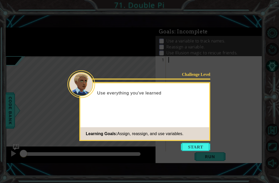
click at [186, 148] on button "Start" at bounding box center [195, 147] width 29 height 8
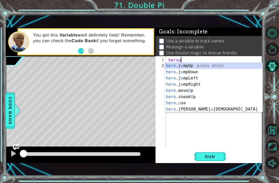
scroll to position [0, 1]
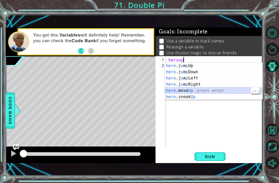
click at [201, 88] on div "hero .j u m p Up press enter hero .j u m p Down press enter hero .j u m p Left …" at bounding box center [214, 88] width 98 height 50
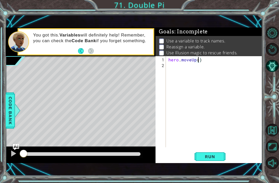
type textarea "hero.moveUp(2)"
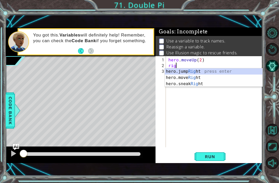
type textarea "right"
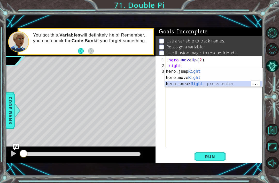
click at [207, 74] on div "hero.jump Right press enter hero.move Right press enter hero.sneak Right press …" at bounding box center [214, 83] width 98 height 31
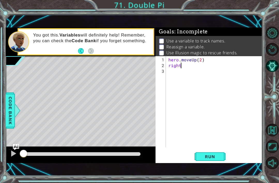
scroll to position [0, 0]
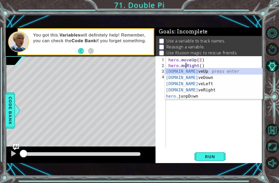
type textarea "hero.moveRight()"
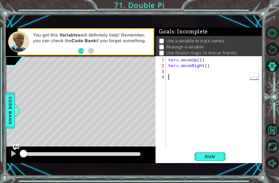
click at [205, 66] on div "hero . moveUp ( 2 ) hero . moveRight ( )" at bounding box center [215, 108] width 96 height 102
type textarea "hero.moveRight(2)"
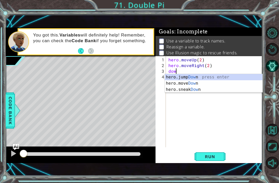
scroll to position [0, 0]
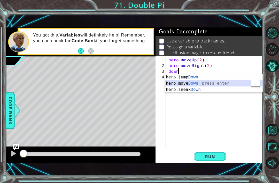
click at [220, 83] on div "hero.jump Down press enter hero.move Down press enter hero.sneak Down press ent…" at bounding box center [214, 89] width 98 height 31
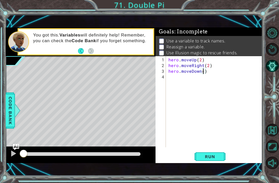
type textarea "hero.moveDown(2)"
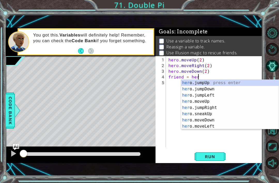
scroll to position [0, 2]
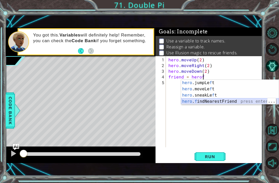
click at [223, 103] on div "hero .jumpLe f t press enter hero .moveLe f t press enter hero .sneakLe f t pre…" at bounding box center [230, 98] width 98 height 37
type textarea "friend = hero.findNearestFriend()"
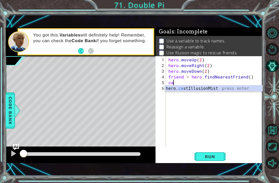
scroll to position [0, 0]
click at [220, 90] on div "hero. cast IllusionMist press enter" at bounding box center [214, 94] width 98 height 19
type textarea "hero.castIllusionMist(friend)"
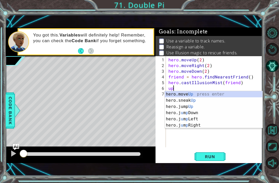
scroll to position [0, 0]
click at [209, 94] on div "hero.move Up press enter hero.sneak Up press enter hero.jump Up press enter her…" at bounding box center [214, 116] width 98 height 50
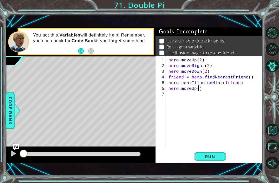
type textarea "hero.moveUp(3)"
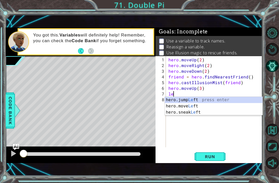
type textarea "l"
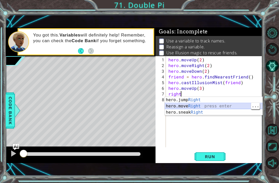
click at [216, 106] on div "hero.jump Right press enter hero.move Right press enter hero.sneak Right press …" at bounding box center [214, 112] width 98 height 31
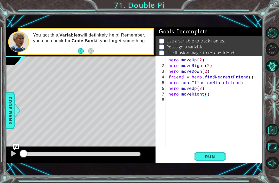
type textarea "hero.moveRight(3)"
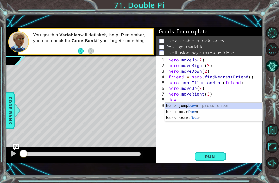
scroll to position [0, 0]
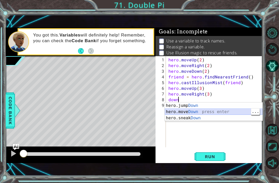
click at [204, 109] on div "hero.jump Down press enter hero.move Down press enter hero.sneak Down press ent…" at bounding box center [214, 117] width 98 height 31
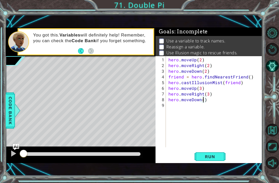
type textarea "hero.moveDown(3)"
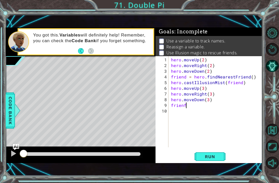
type textarea "friend"
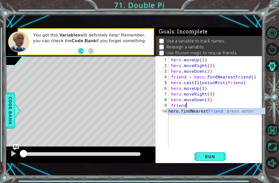
scroll to position [0, 1]
click at [203, 108] on div "hero.findNearest Friend press enter" at bounding box center [216, 117] width 98 height 19
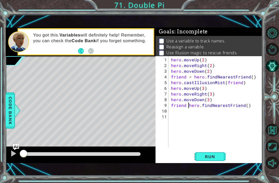
scroll to position [0, 1]
type textarea "friend = hero.findNearestFriend()"
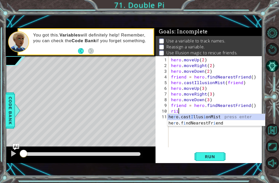
scroll to position [0, 0]
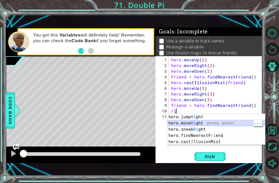
click at [209, 122] on div "hero.jump Ri ght press enter hero.move Ri ght press enter hero.sneak Ri ght pre…" at bounding box center [216, 135] width 98 height 43
type textarea "hero.moveRight(1)"
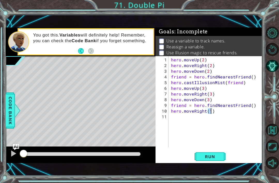
click at [215, 161] on button "Run" at bounding box center [210, 156] width 31 height 11
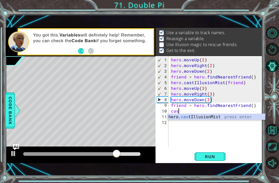
scroll to position [0, 0]
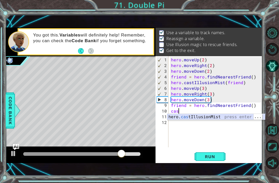
click at [224, 115] on div "hero. cas tIllusionMist press enter" at bounding box center [216, 123] width 98 height 19
type textarea "hero.castIllusionMist(friend)"
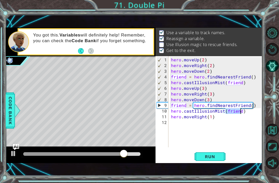
click at [216, 158] on span "Run" at bounding box center [210, 156] width 20 height 5
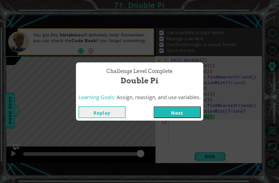
click at [189, 115] on button "Next" at bounding box center [177, 112] width 47 height 12
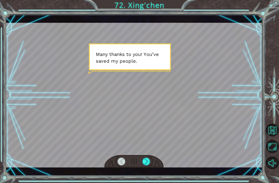
click at [148, 162] on div at bounding box center [146, 161] width 8 height 8
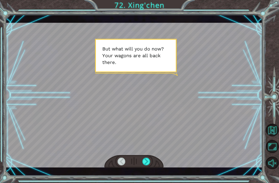
click at [148, 164] on div at bounding box center [146, 161] width 8 height 8
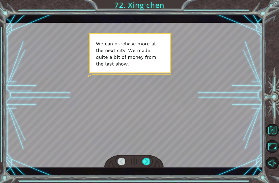
click at [150, 160] on div at bounding box center [146, 161] width 8 height 8
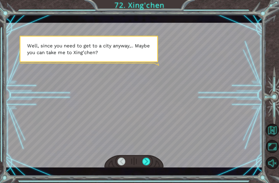
click at [150, 158] on div at bounding box center [146, 161] width 8 height 8
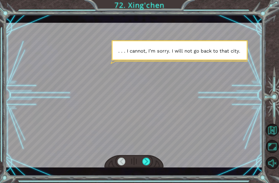
click at [146, 165] on div at bounding box center [146, 161] width 8 height 8
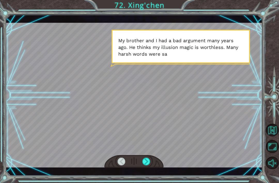
click at [150, 161] on div at bounding box center [146, 161] width 8 height 8
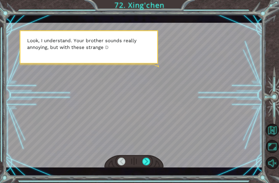
click at [121, 158] on div at bounding box center [122, 161] width 8 height 8
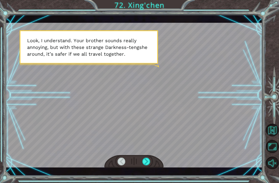
click at [136, 161] on div at bounding box center [133, 161] width 59 height 13
click at [139, 159] on div at bounding box center [133, 161] width 59 height 13
click at [146, 162] on div at bounding box center [146, 161] width 8 height 8
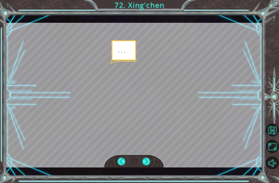
click at [146, 160] on div at bounding box center [146, 161] width 8 height 8
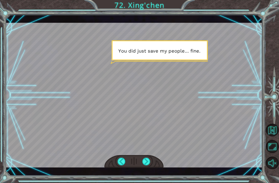
click at [140, 158] on div at bounding box center [133, 161] width 59 height 13
click at [141, 162] on div at bounding box center [133, 161] width 59 height 13
click at [144, 165] on div at bounding box center [146, 161] width 8 height 8
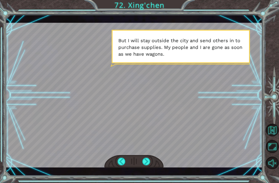
click at [143, 160] on div at bounding box center [146, 161] width 8 height 8
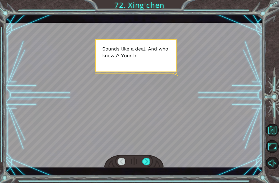
click at [141, 164] on div at bounding box center [133, 161] width 59 height 13
click at [142, 158] on div at bounding box center [146, 161] width 8 height 8
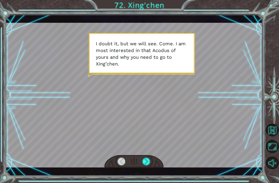
click at [141, 161] on div at bounding box center [133, 161] width 59 height 13
click at [146, 162] on div at bounding box center [146, 161] width 8 height 8
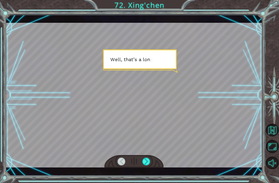
click at [146, 162] on div at bounding box center [146, 161] width 8 height 8
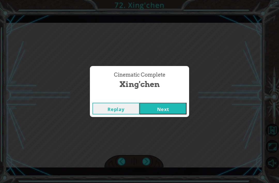
click at [169, 104] on button "Next" at bounding box center [162, 109] width 47 height 12
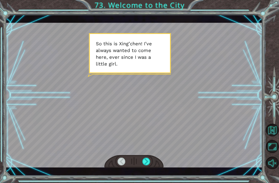
click at [142, 162] on div at bounding box center [146, 161] width 8 height 8
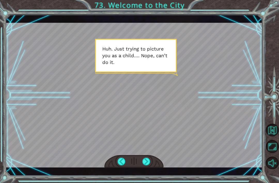
click at [142, 160] on div at bounding box center [146, 161] width 8 height 8
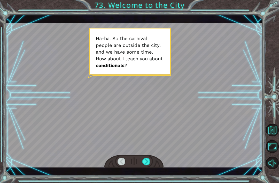
click at [146, 165] on div at bounding box center [146, 161] width 8 height 8
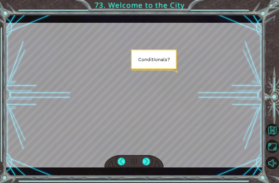
click at [148, 158] on div at bounding box center [146, 161] width 8 height 8
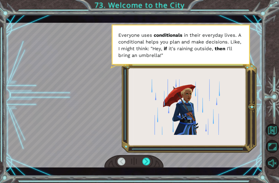
click at [156, 166] on div at bounding box center [133, 161] width 59 height 13
click at [146, 160] on div at bounding box center [146, 161] width 8 height 8
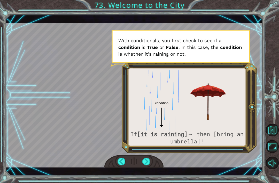
click at [149, 164] on div at bounding box center [146, 161] width 8 height 8
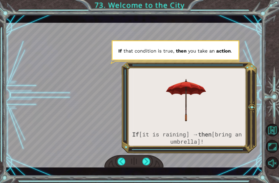
click at [146, 161] on div at bounding box center [146, 161] width 8 height 8
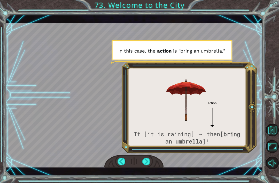
click at [144, 165] on div at bounding box center [146, 161] width 8 height 8
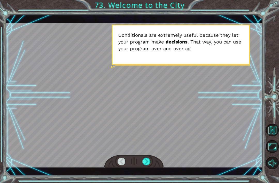
click at [143, 164] on div at bounding box center [146, 161] width 8 height 8
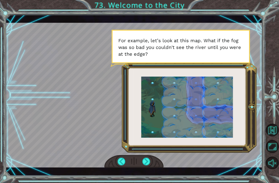
click at [140, 162] on div at bounding box center [133, 161] width 59 height 13
click at [148, 156] on div at bounding box center [133, 161] width 59 height 13
click at [150, 163] on div at bounding box center [146, 161] width 8 height 8
click at [146, 160] on div at bounding box center [146, 161] width 8 height 8
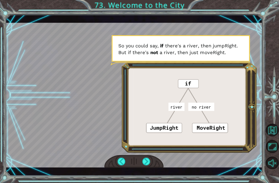
click at [153, 158] on div at bounding box center [133, 161] width 59 height 13
click at [144, 161] on div at bounding box center [146, 161] width 8 height 8
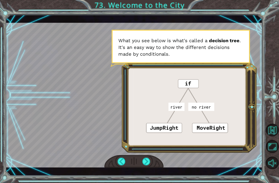
click at [144, 173] on div "S o t h i s i s X i n g ’ c h e n ! I ’ v e a l w a y s w a n t e d t o c o m e…" at bounding box center [134, 95] width 257 height 161
click at [145, 165] on div at bounding box center [146, 161] width 8 height 8
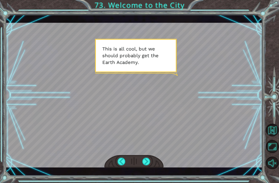
click at [149, 162] on div at bounding box center [146, 161] width 8 height 8
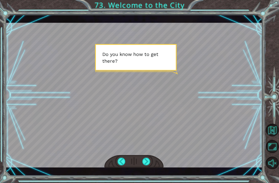
click at [152, 169] on div "S o t h i s i s X i n g ’ c h e n ! I ’ v e a l w a y s w a n t e d t o c o m e…" at bounding box center [134, 95] width 257 height 161
click at [149, 162] on div at bounding box center [146, 161] width 8 height 8
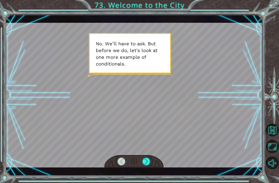
click at [156, 161] on div at bounding box center [133, 161] width 59 height 13
click at [150, 156] on div at bounding box center [133, 161] width 59 height 13
click at [147, 158] on div at bounding box center [146, 161] width 8 height 8
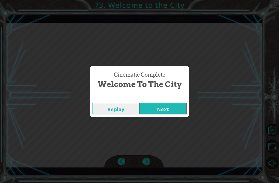
click at [157, 110] on button "Next" at bounding box center [162, 109] width 47 height 12
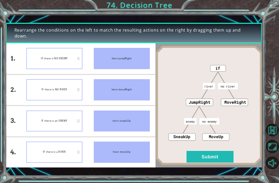
click at [64, 87] on div "IF there is NO RIVER" at bounding box center [54, 89] width 56 height 21
click at [192, 158] on button "Submit" at bounding box center [210, 157] width 47 height 12
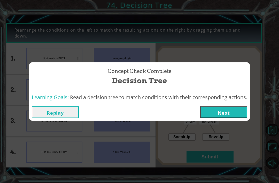
click at [226, 111] on button "Next" at bounding box center [223, 112] width 47 height 12
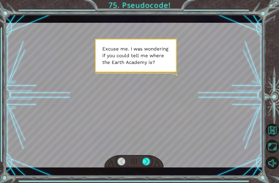
click at [144, 154] on div at bounding box center [134, 95] width 257 height 144
click at [145, 159] on div at bounding box center [146, 161] width 8 height 8
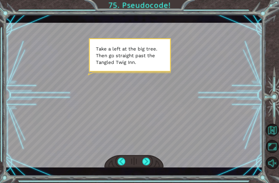
click at [150, 160] on div at bounding box center [146, 161] width 8 height 8
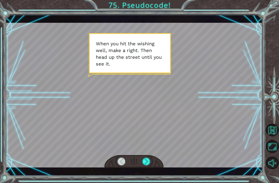
click at [151, 155] on div at bounding box center [133, 161] width 59 height 13
click at [150, 160] on div at bounding box center [146, 161] width 8 height 8
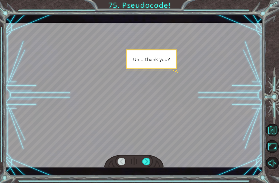
click at [148, 162] on div at bounding box center [146, 161] width 8 height 8
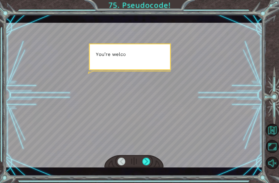
click at [154, 160] on div at bounding box center [133, 161] width 59 height 13
click at [150, 160] on div at bounding box center [146, 161] width 8 height 8
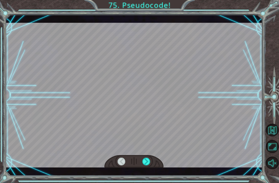
click at [146, 161] on div at bounding box center [146, 161] width 8 height 8
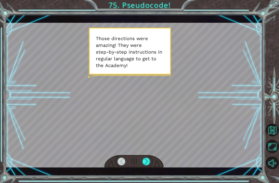
click at [150, 161] on div at bounding box center [146, 161] width 8 height 8
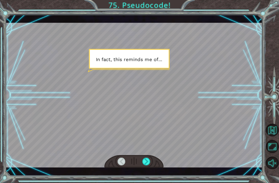
click at [150, 160] on div at bounding box center [146, 161] width 8 height 8
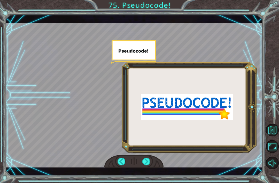
click at [149, 164] on div at bounding box center [146, 161] width 8 height 8
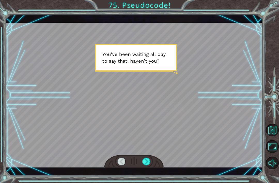
click at [149, 162] on div at bounding box center [146, 161] width 8 height 8
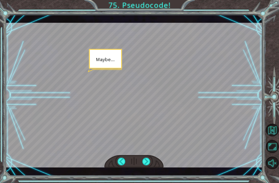
click at [147, 163] on div at bounding box center [146, 161] width 8 height 8
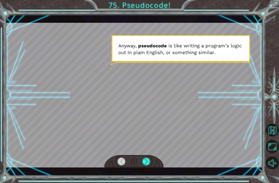
click at [150, 160] on div at bounding box center [146, 161] width 8 height 8
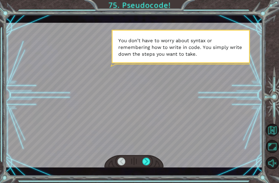
click at [149, 158] on div at bounding box center [146, 161] width 8 height 8
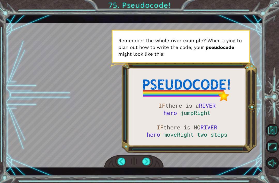
click at [146, 153] on div at bounding box center [134, 95] width 257 height 144
click at [145, 160] on div at bounding box center [146, 161] width 8 height 8
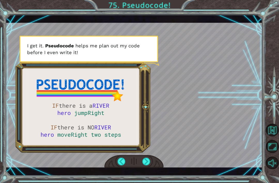
click at [150, 159] on div at bounding box center [146, 161] width 8 height 8
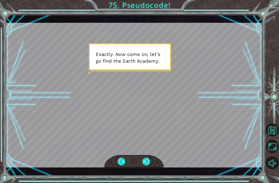
click at [145, 159] on div at bounding box center [146, 161] width 8 height 8
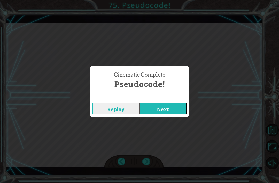
click at [172, 103] on button "Next" at bounding box center [162, 109] width 47 height 12
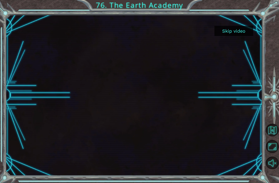
click at [241, 26] on button "Skip video" at bounding box center [233, 31] width 39 height 10
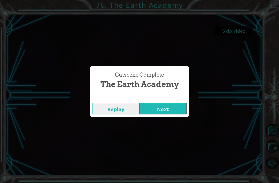
click at [171, 113] on button "Next" at bounding box center [162, 109] width 47 height 12
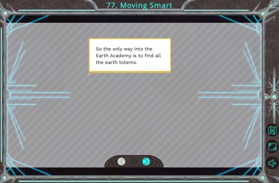
click at [149, 165] on div at bounding box center [146, 161] width 8 height 8
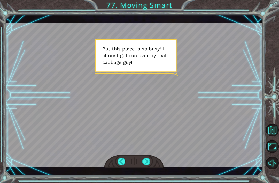
click at [148, 160] on div at bounding box center [146, 161] width 8 height 8
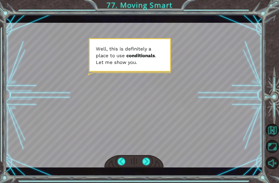
click at [148, 165] on div at bounding box center [146, 161] width 8 height 8
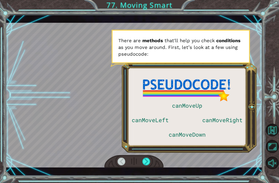
click at [153, 150] on div at bounding box center [134, 95] width 257 height 144
click at [145, 164] on div at bounding box center [146, 161] width 8 height 8
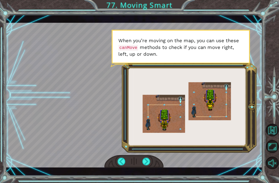
click at [186, 134] on div at bounding box center [134, 95] width 257 height 144
click at [139, 162] on div at bounding box center [133, 161] width 59 height 13
click at [150, 151] on div at bounding box center [134, 95] width 257 height 144
click at [151, 156] on div at bounding box center [133, 161] width 59 height 13
click at [146, 161] on div at bounding box center [146, 161] width 8 height 8
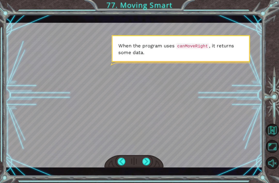
click at [148, 161] on div at bounding box center [146, 161] width 8 height 8
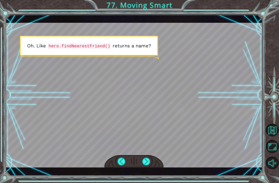
click at [147, 159] on div at bounding box center [146, 161] width 8 height 8
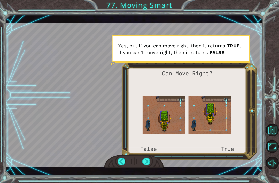
click at [143, 160] on div at bounding box center [146, 161] width 8 height 8
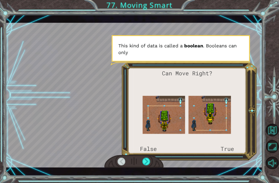
click at [147, 157] on div at bounding box center [133, 161] width 59 height 13
click at [150, 160] on div at bounding box center [146, 161] width 8 height 8
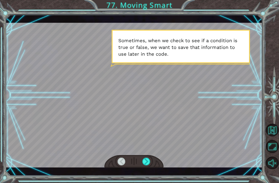
click at [153, 151] on div at bounding box center [134, 95] width 257 height 144
click at [156, 156] on div at bounding box center [133, 161] width 59 height 13
click at [150, 159] on div at bounding box center [146, 161] width 8 height 8
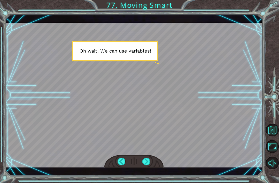
click at [152, 159] on div at bounding box center [133, 161] width 59 height 13
click at [149, 163] on div at bounding box center [146, 161] width 8 height 8
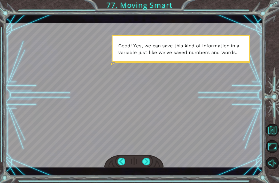
click at [146, 160] on div at bounding box center [146, 161] width 8 height 8
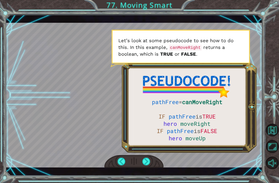
click at [149, 154] on div at bounding box center [134, 95] width 257 height 144
click at [149, 158] on div at bounding box center [146, 161] width 8 height 8
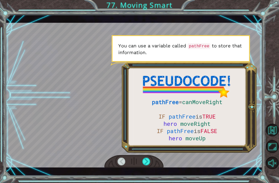
click at [146, 165] on div at bounding box center [146, 161] width 8 height 8
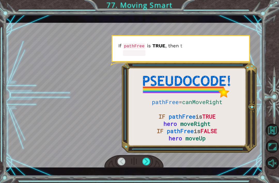
click at [149, 158] on div at bounding box center [146, 161] width 8 height 8
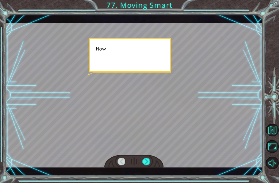
click at [141, 166] on div at bounding box center [133, 161] width 59 height 13
click at [143, 160] on div at bounding box center [146, 161] width 8 height 8
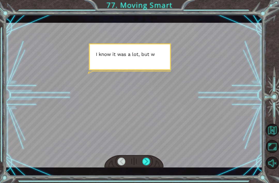
click at [143, 164] on div at bounding box center [146, 161] width 8 height 8
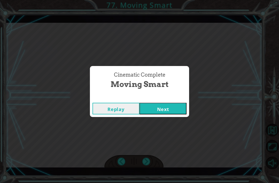
click at [147, 161] on div "Cinematic Complete Moving Smart Replay Next" at bounding box center [139, 91] width 279 height 183
click at [172, 101] on div "Replay Next" at bounding box center [139, 108] width 99 height 17
click at [166, 109] on button "Next" at bounding box center [162, 109] width 47 height 12
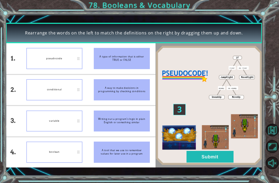
click at [216, 164] on img at bounding box center [209, 104] width 107 height 119
click at [207, 160] on button "Submit" at bounding box center [210, 157] width 47 height 12
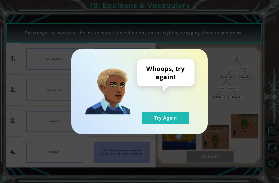
click at [167, 117] on button "Try Again" at bounding box center [165, 118] width 47 height 12
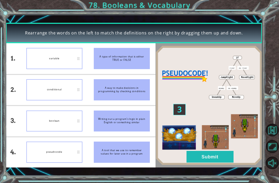
click at [223, 158] on button "Submit" at bounding box center [210, 157] width 47 height 12
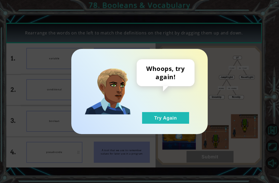
click at [225, 159] on div "Whoops, try again! Try Again" at bounding box center [139, 91] width 279 height 183
click at [174, 121] on button "Try Again" at bounding box center [165, 118] width 47 height 12
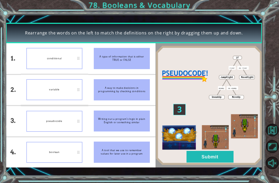
click at [203, 165] on img at bounding box center [209, 104] width 107 height 119
click at [207, 160] on button "Submit" at bounding box center [210, 157] width 47 height 12
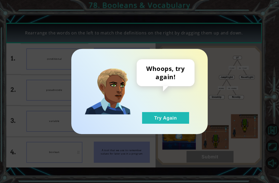
click at [166, 123] on button "Try Again" at bounding box center [165, 118] width 47 height 12
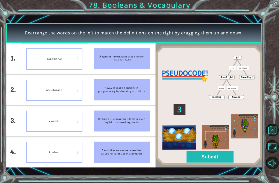
click at [206, 161] on button "Submit" at bounding box center [210, 157] width 47 height 12
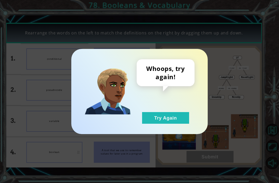
click at [170, 121] on button "Try Again" at bounding box center [165, 118] width 47 height 12
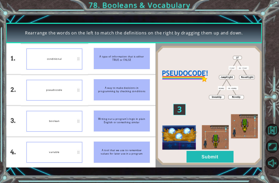
scroll to position [17, 0]
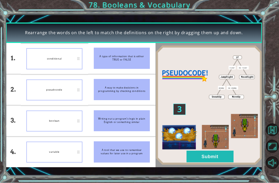
click at [202, 145] on img at bounding box center [209, 104] width 107 height 119
click at [208, 148] on img at bounding box center [209, 104] width 107 height 119
click at [204, 154] on button "Submit" at bounding box center [210, 157] width 47 height 12
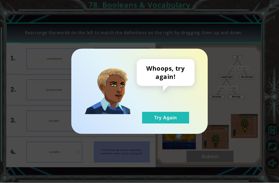
click at [177, 128] on div "Whoops, try again! Try Again" at bounding box center [139, 91] width 136 height 85
click at [146, 130] on div "Whoops, try again! Try Again" at bounding box center [139, 91] width 136 height 85
click at [164, 123] on button "Try Again" at bounding box center [165, 118] width 47 height 12
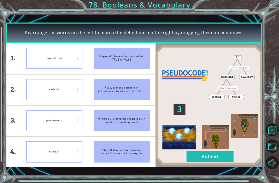
click at [205, 159] on button "Submit" at bounding box center [210, 157] width 47 height 12
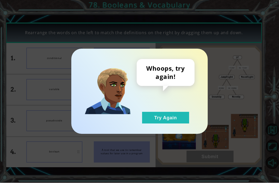
click at [170, 121] on button "Try Again" at bounding box center [165, 118] width 47 height 12
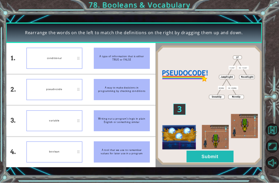
click at [220, 161] on button "Submit" at bounding box center [210, 157] width 47 height 12
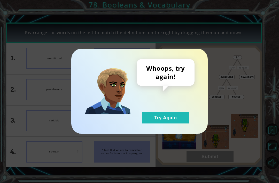
click at [184, 121] on button "Try Again" at bounding box center [165, 118] width 47 height 12
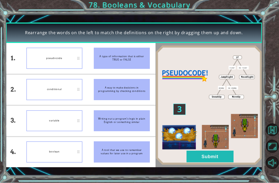
click at [215, 156] on button "Submit" at bounding box center [210, 157] width 47 height 12
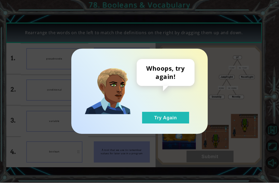
click at [174, 116] on button "Try Again" at bounding box center [165, 118] width 47 height 12
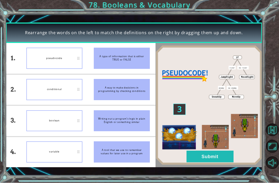
click at [216, 158] on button "Submit" at bounding box center [210, 157] width 47 height 12
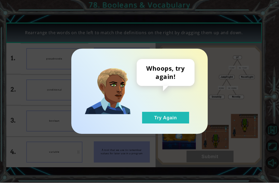
click at [179, 122] on button "Try Again" at bounding box center [165, 118] width 47 height 12
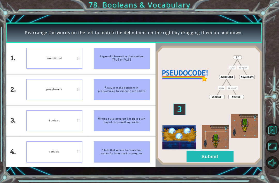
click at [212, 156] on button "Submit" at bounding box center [210, 157] width 47 height 12
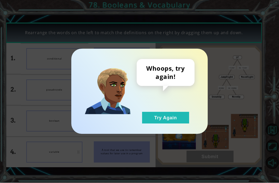
click at [176, 121] on button "Try Again" at bounding box center [165, 118] width 47 height 12
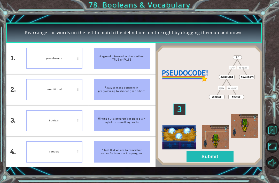
click at [218, 158] on button "Submit" at bounding box center [210, 157] width 47 height 12
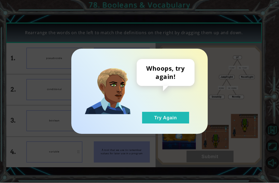
click at [169, 121] on button "Try Again" at bounding box center [165, 118] width 47 height 12
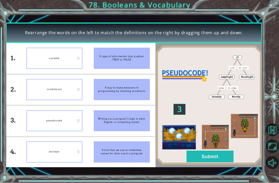
click at [209, 160] on button "Submit" at bounding box center [210, 157] width 47 height 12
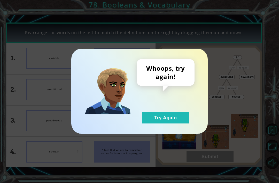
click at [215, 160] on div "Whoops, try again! Try Again" at bounding box center [139, 91] width 279 height 183
click at [215, 157] on div "Whoops, try again! Try Again" at bounding box center [139, 91] width 279 height 183
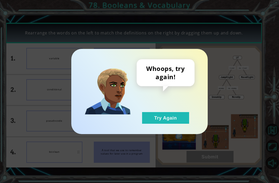
click at [174, 121] on button "Try Again" at bounding box center [165, 118] width 47 height 12
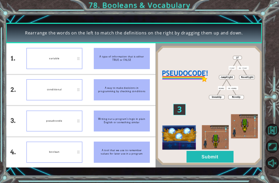
click at [218, 158] on button "Submit" at bounding box center [210, 157] width 47 height 12
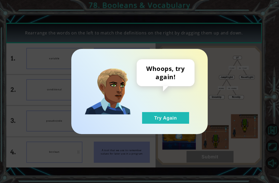
click at [157, 117] on button "Try Again" at bounding box center [165, 118] width 47 height 12
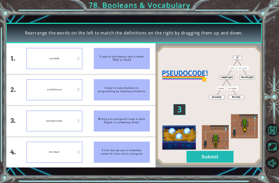
click at [217, 157] on button "Submit" at bounding box center [210, 157] width 47 height 12
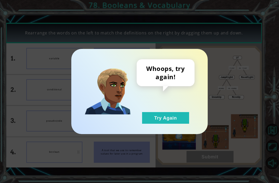
click at [220, 155] on div "Whoops, try again! Try Again" at bounding box center [139, 91] width 279 height 183
click at [155, 117] on button "Try Again" at bounding box center [165, 118] width 47 height 12
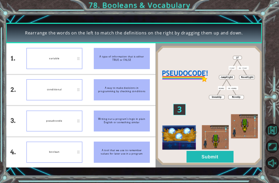
click at [217, 156] on button "Submit" at bounding box center [210, 157] width 47 height 12
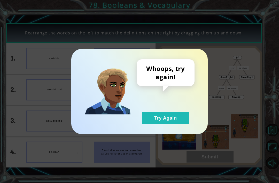
click at [153, 118] on button "Try Again" at bounding box center [165, 118] width 47 height 12
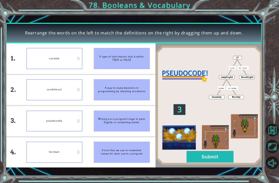
click at [222, 154] on button "Submit" at bounding box center [210, 157] width 47 height 12
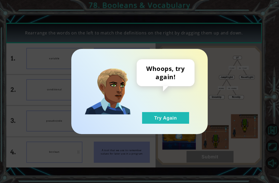
click at [157, 114] on button "Try Again" at bounding box center [165, 118] width 47 height 12
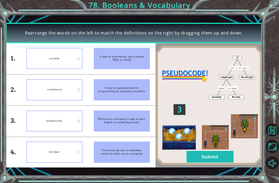
click at [219, 150] on img at bounding box center [209, 104] width 107 height 119
click at [159, 122] on img at bounding box center [209, 104] width 107 height 119
click at [214, 153] on button "Submit" at bounding box center [210, 157] width 47 height 12
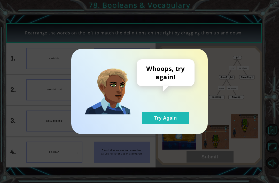
click at [158, 115] on button "Try Again" at bounding box center [165, 118] width 47 height 12
